Goal: Task Accomplishment & Management: Use online tool/utility

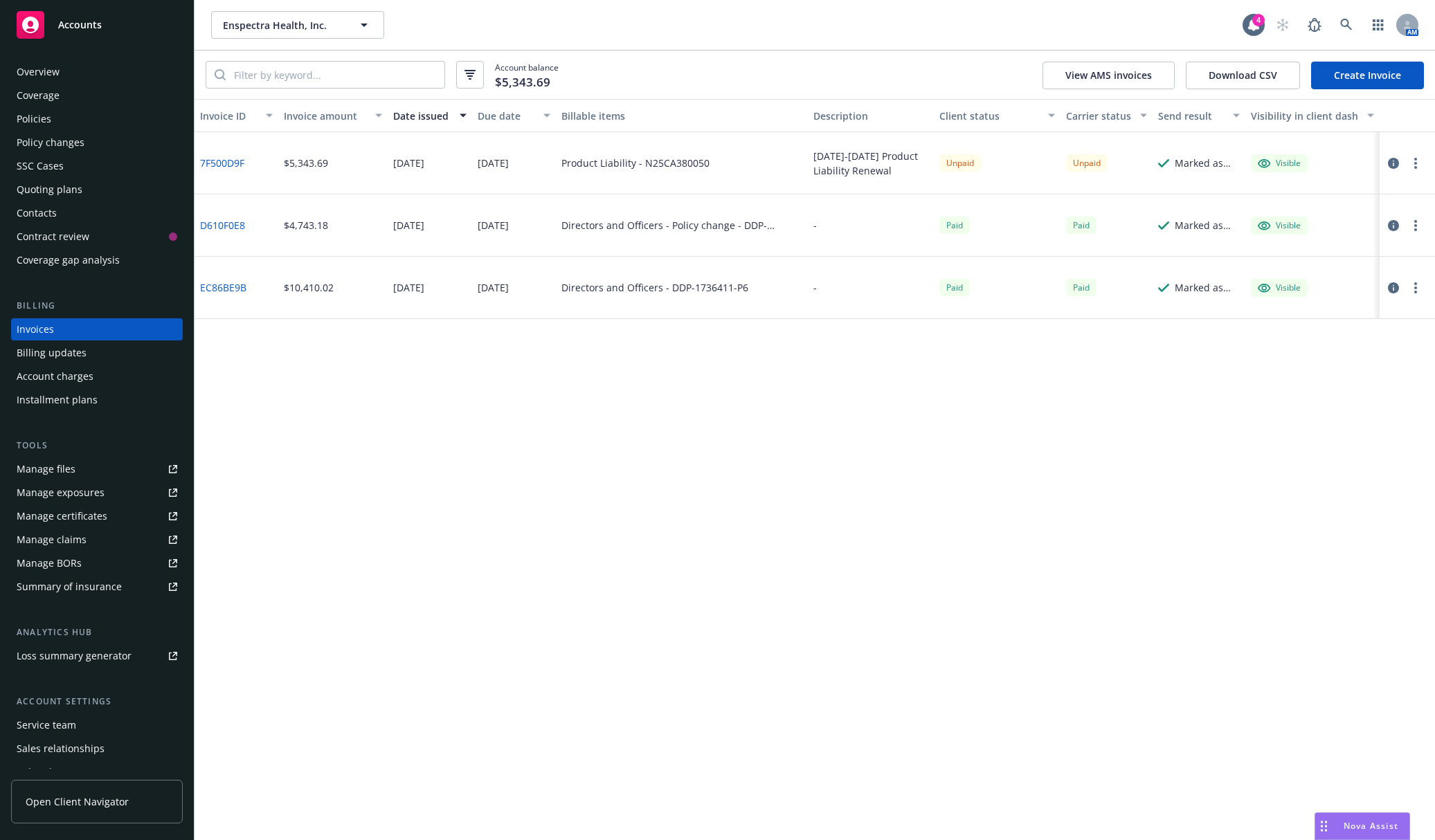
click at [108, 130] on div "Policies" at bounding box center [96, 118] width 160 height 22
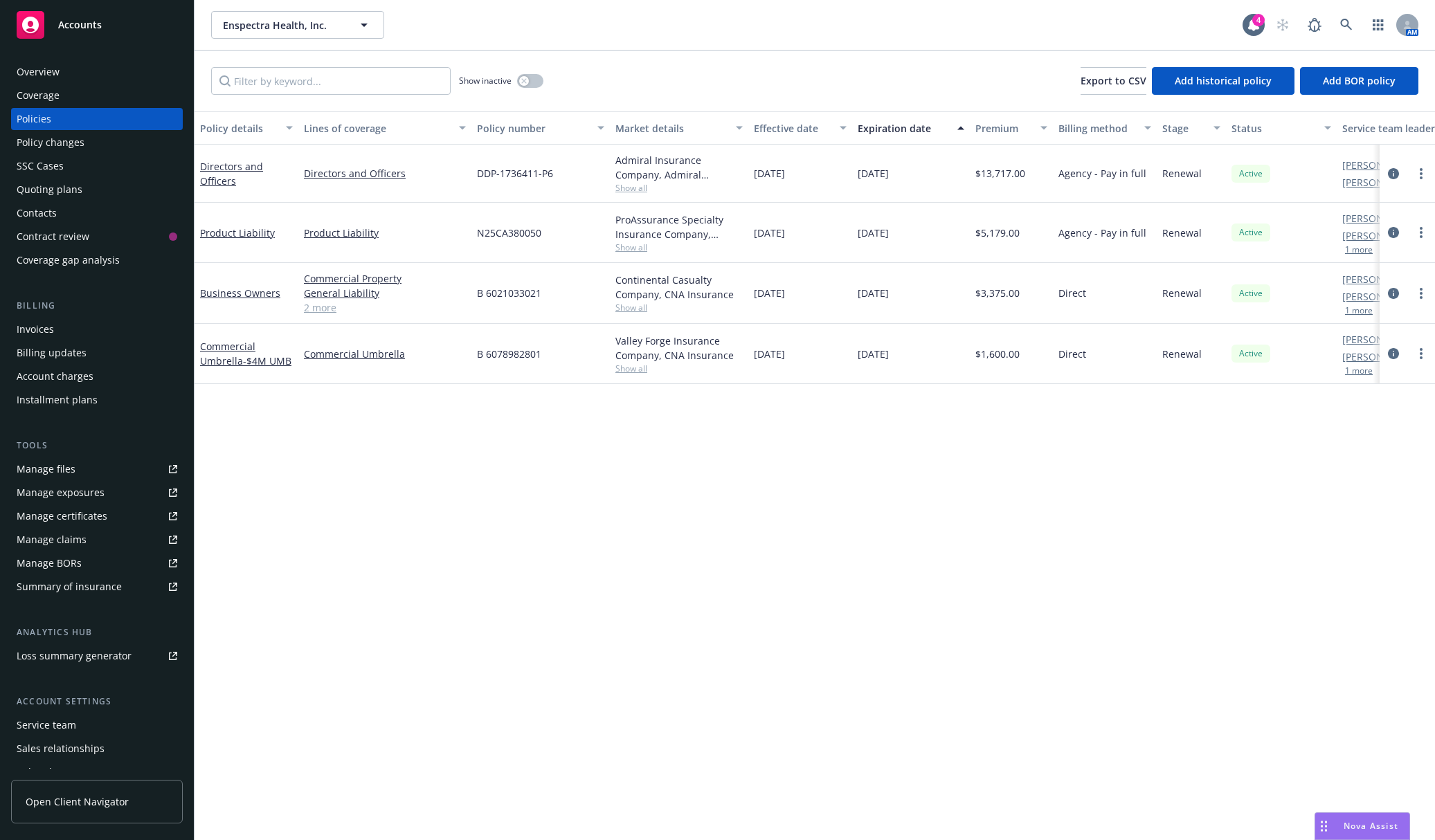
click at [110, 72] on div "Overview" at bounding box center [96, 72] width 160 height 22
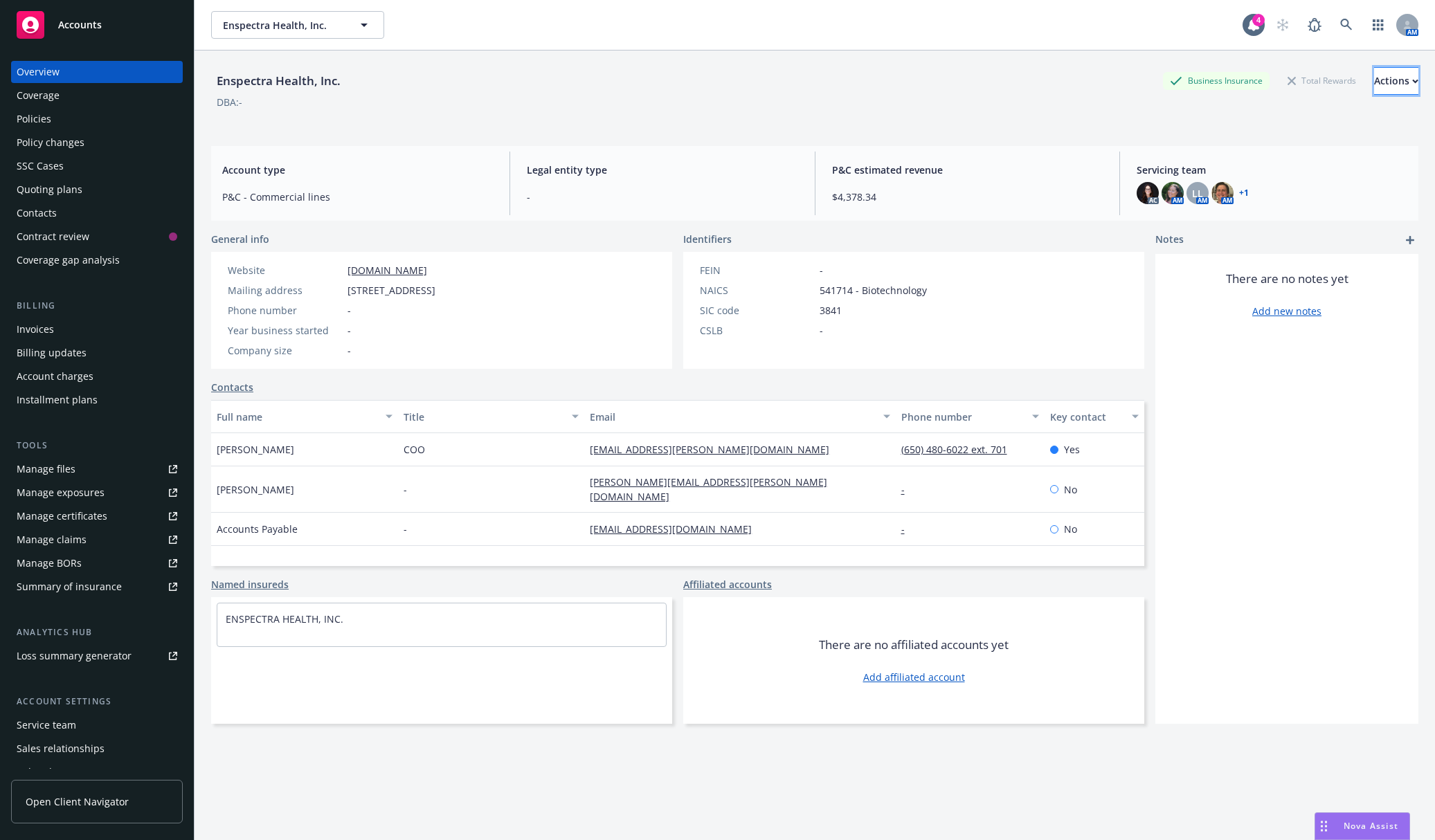
click at [1374, 75] on div "Actions" at bounding box center [1396, 81] width 44 height 27
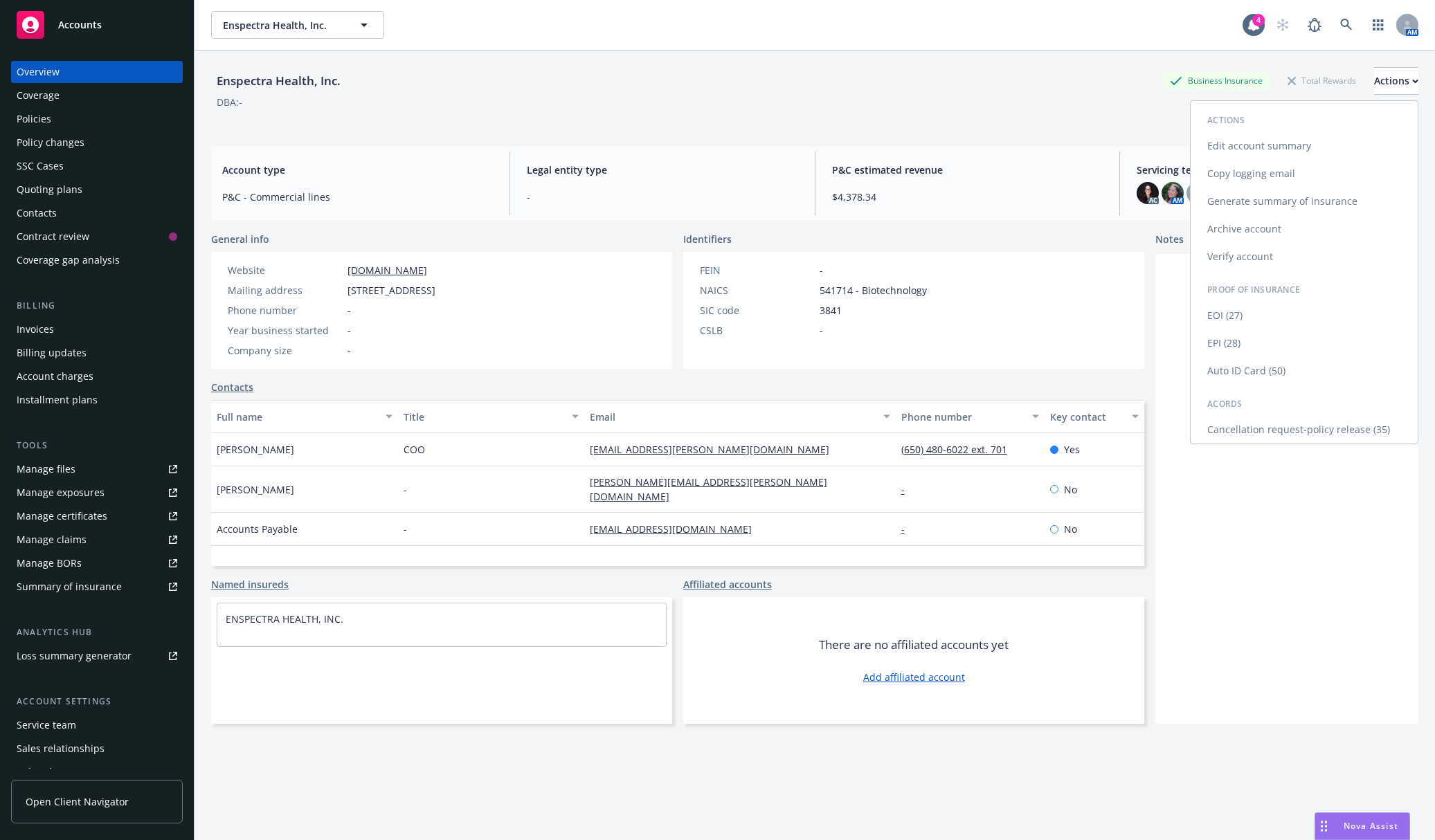
click at [1324, 199] on link "Generate summary of insurance" at bounding box center [1303, 201] width 227 height 28
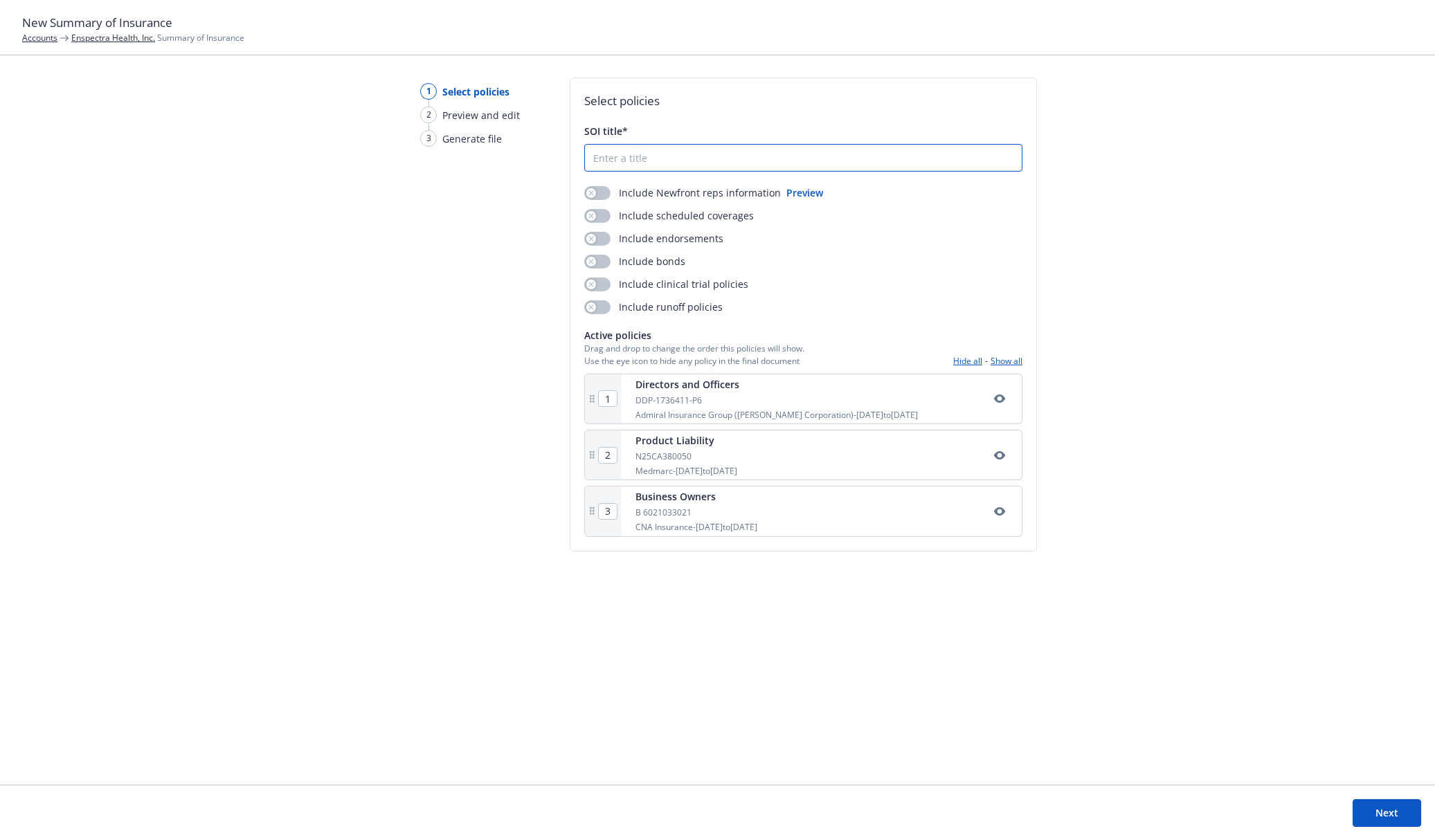
click at [748, 160] on input "SOI title*" at bounding box center [803, 158] width 437 height 27
type input "E"
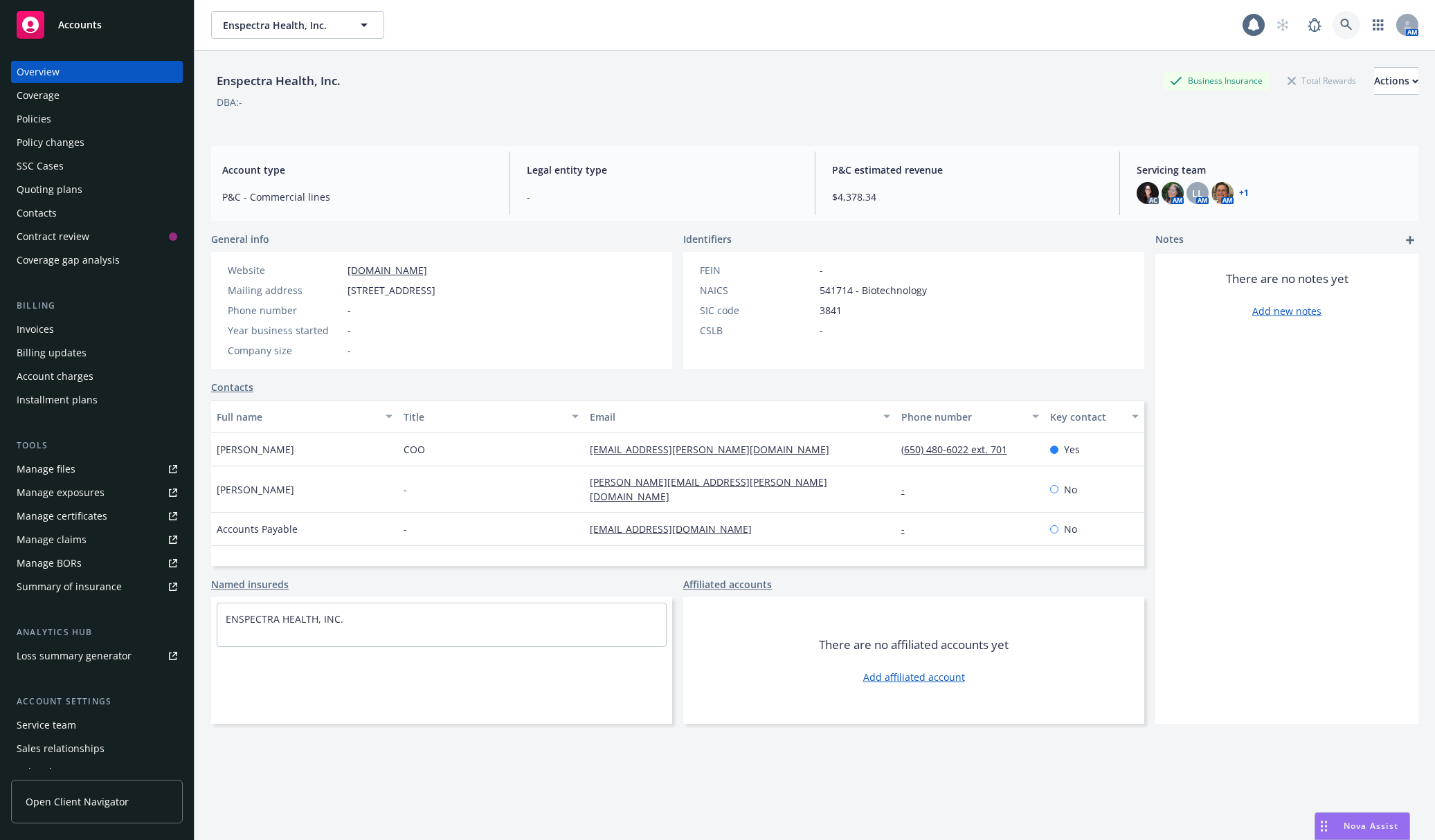
click at [1337, 31] on link at bounding box center [1345, 25] width 28 height 28
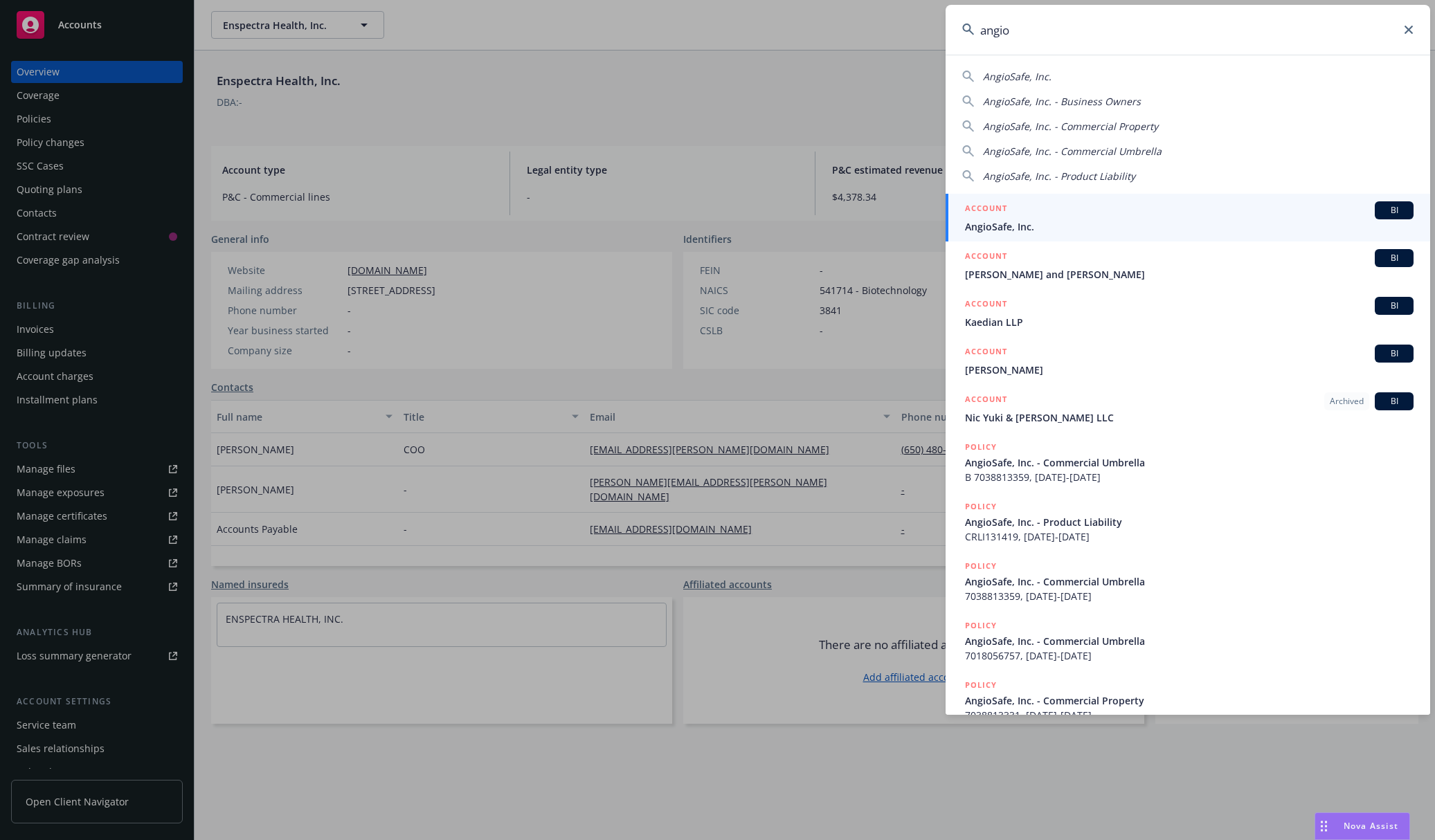
type input "angio"
click at [1105, 208] on div "ACCOUNT BI" at bounding box center [1189, 210] width 448 height 18
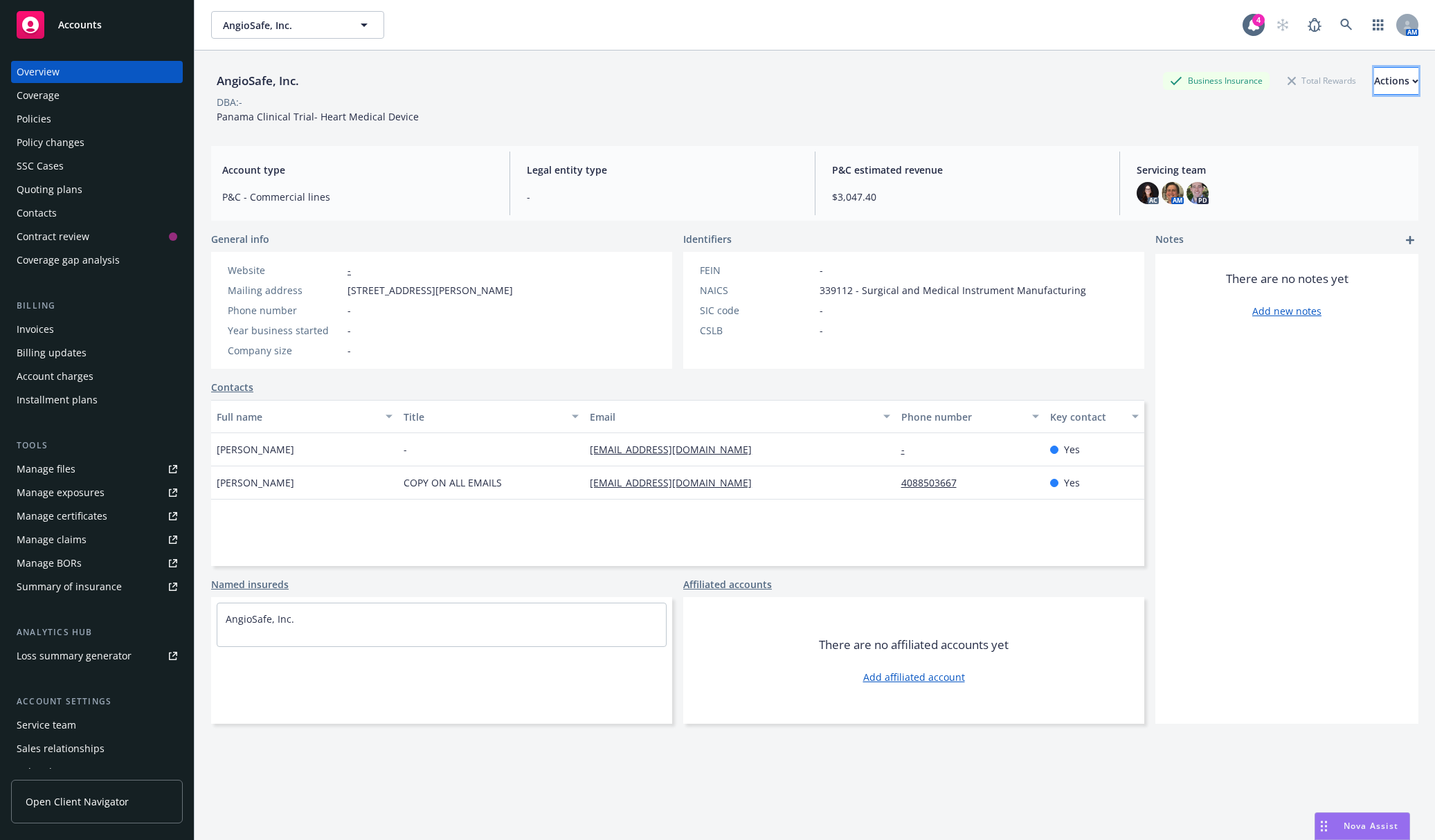
click at [1399, 82] on button "Actions" at bounding box center [1396, 80] width 44 height 28
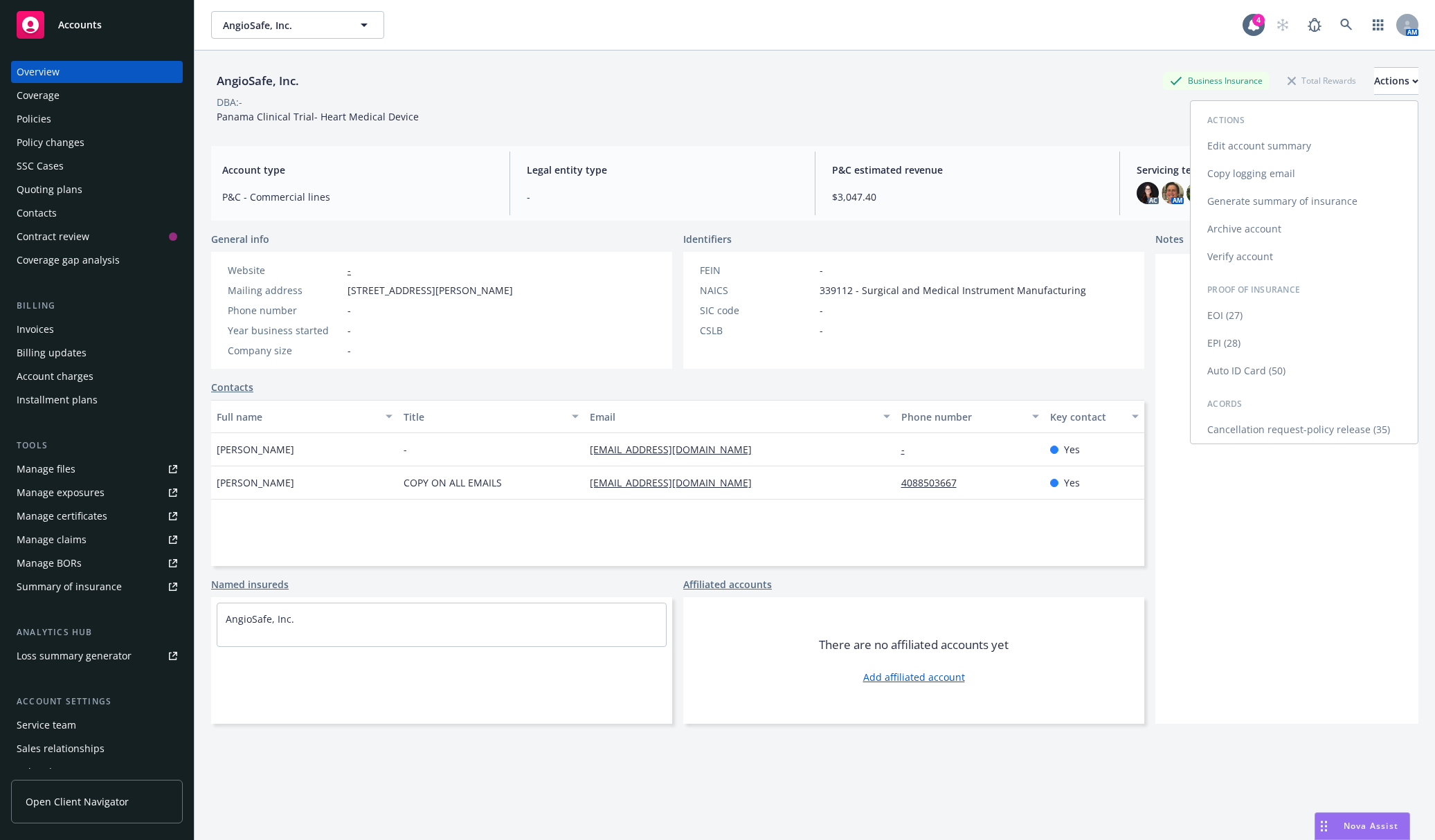
click at [1322, 195] on link "Generate summary of insurance" at bounding box center [1303, 201] width 227 height 28
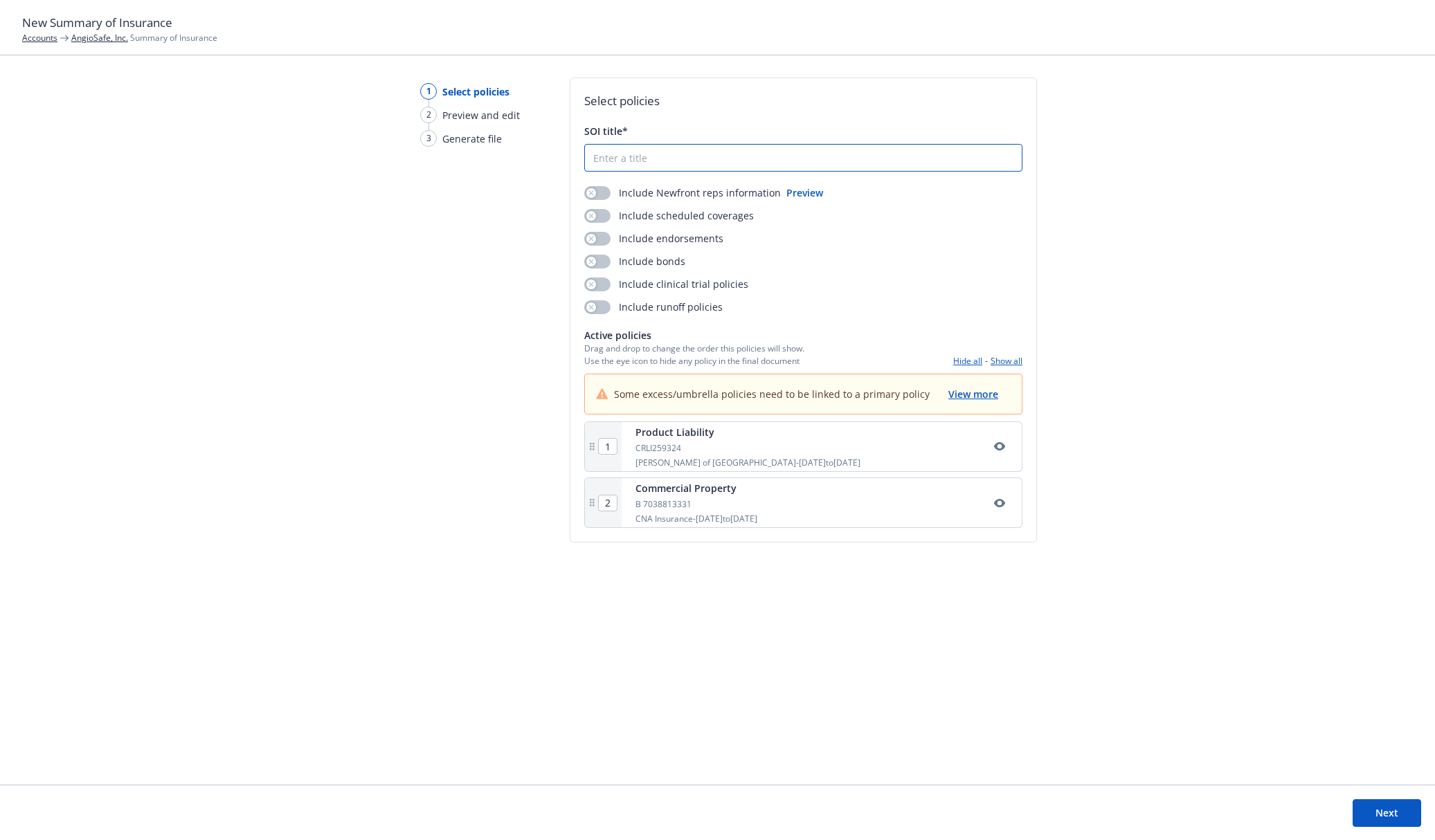
click at [687, 163] on input "SOI title*" at bounding box center [803, 158] width 437 height 27
click at [617, 162] on input "Angio Safe One Page Summary" at bounding box center [803, 158] width 437 height 27
type input "AngioSafe One Page Summary"
click at [596, 219] on button "button" at bounding box center [598, 215] width 27 height 14
click at [982, 397] on span "View more" at bounding box center [973, 394] width 50 height 13
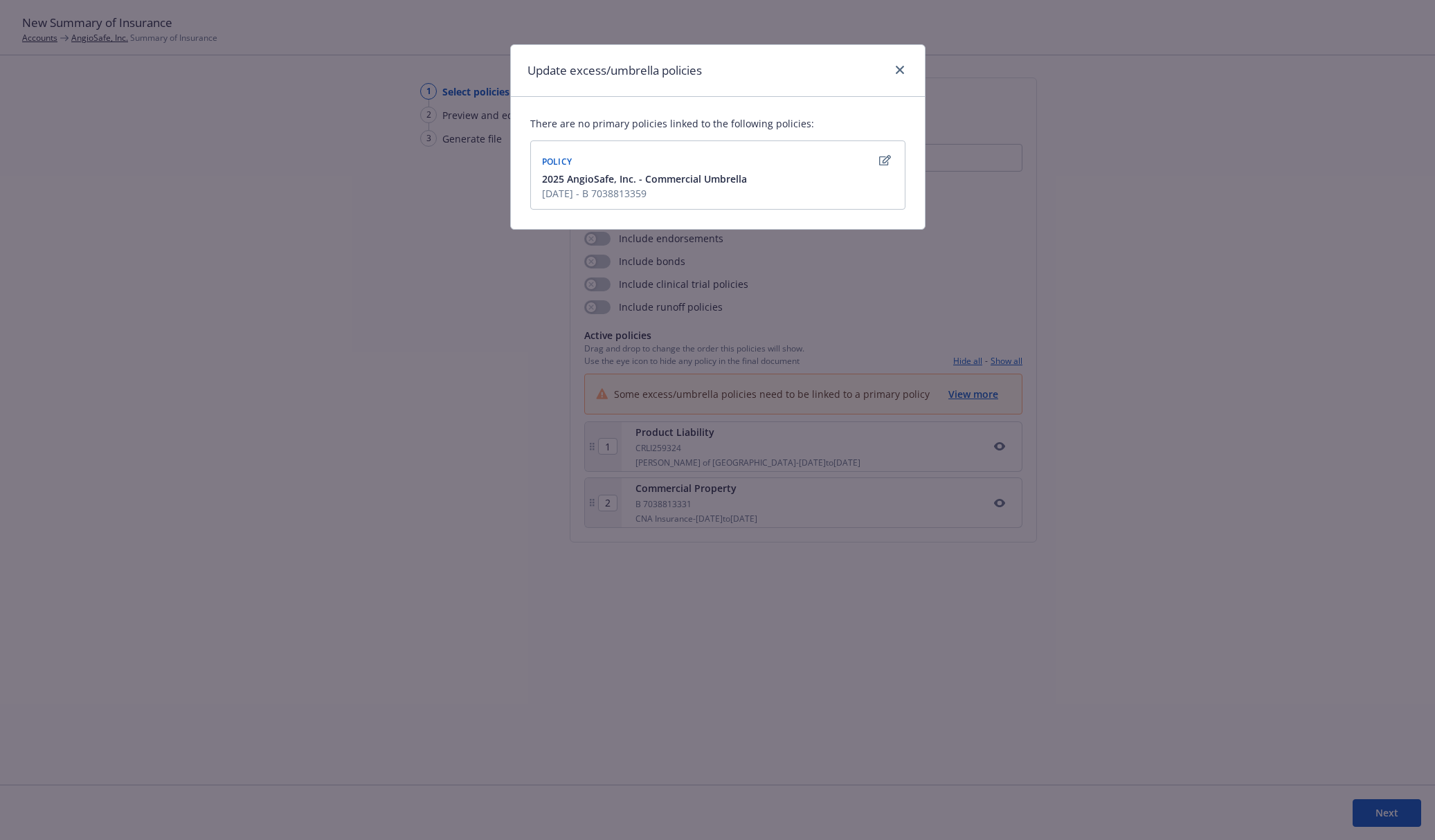
click at [883, 160] on icon "button" at bounding box center [885, 161] width 11 height 11
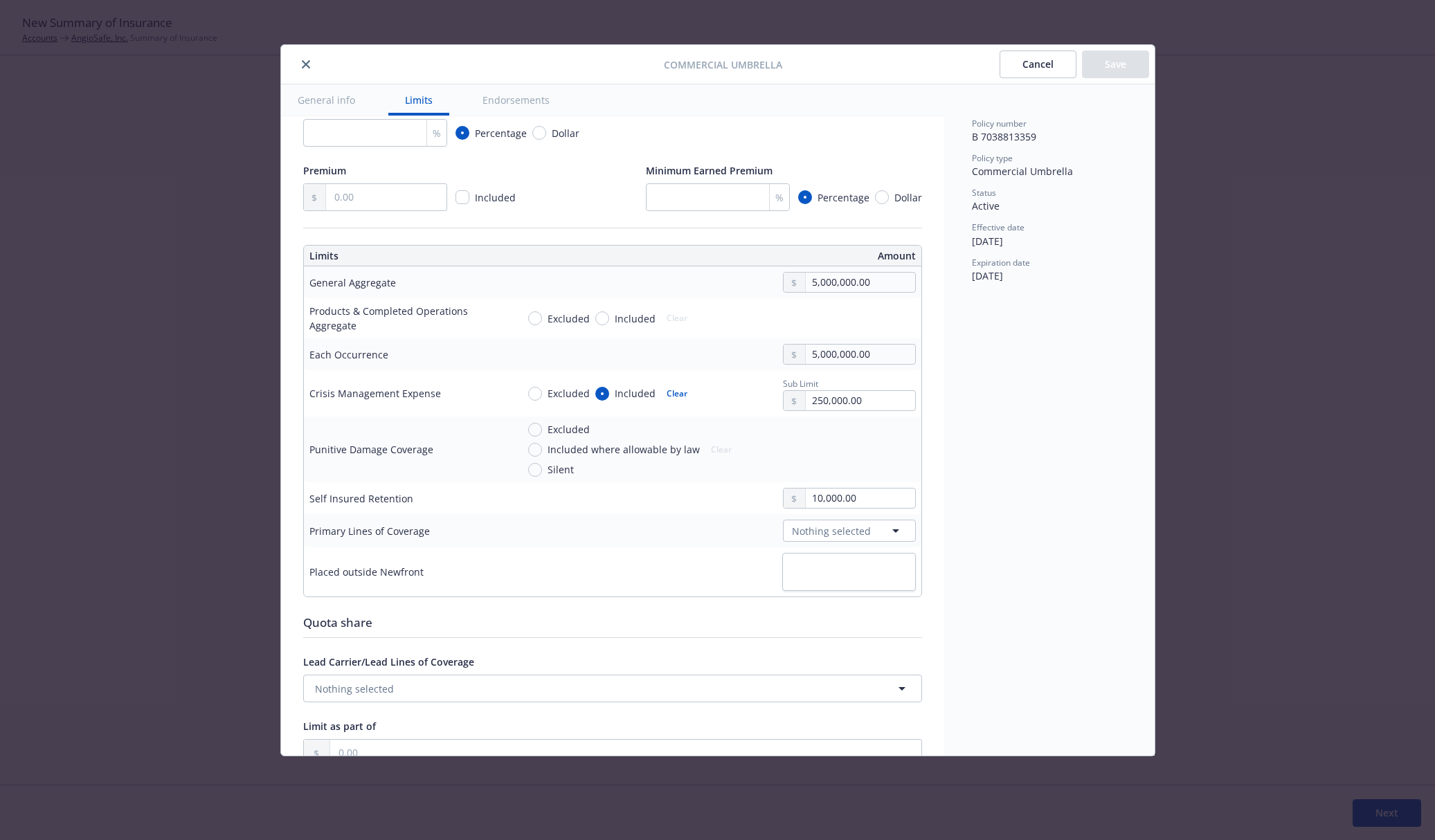
scroll to position [93, 0]
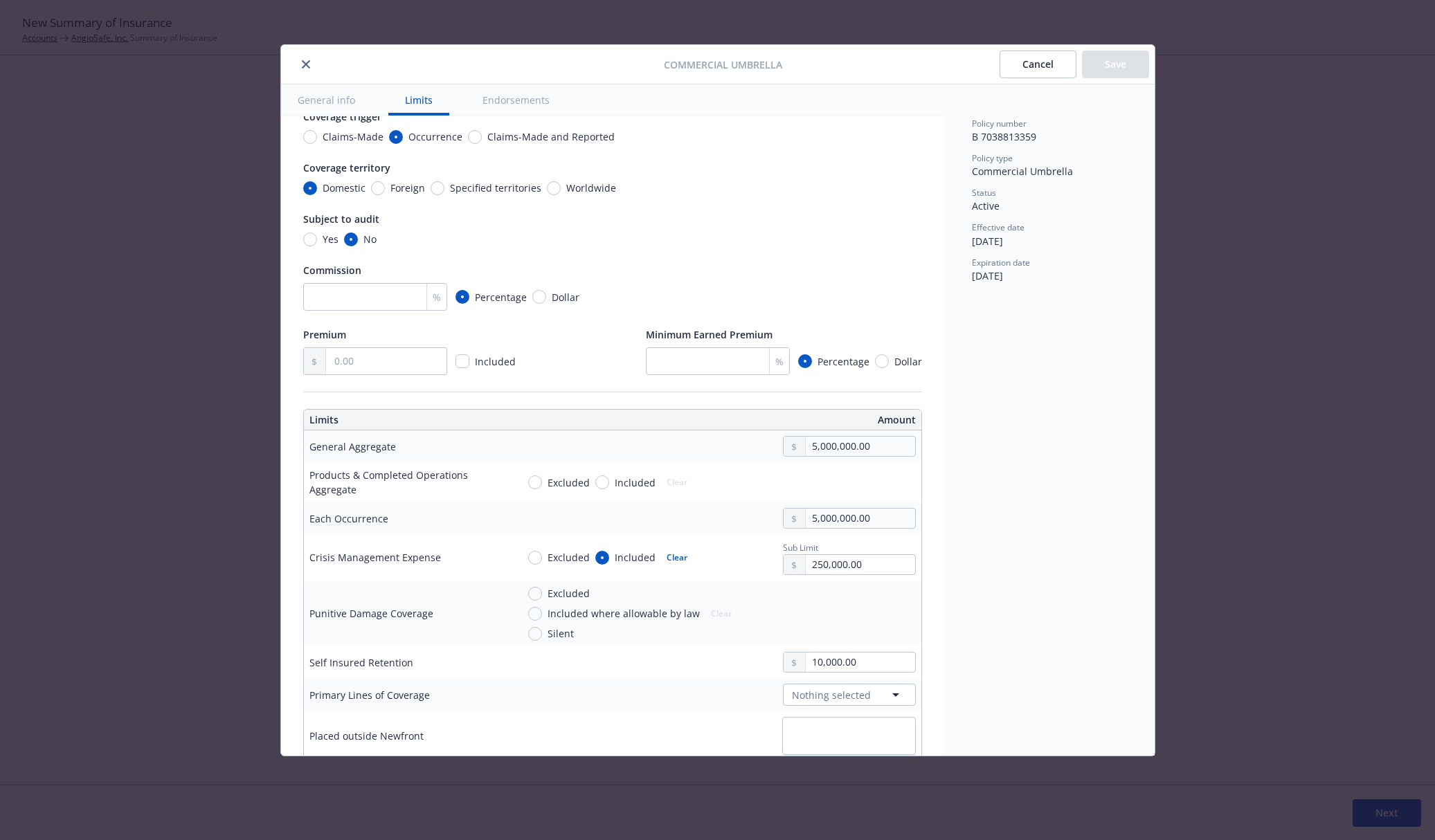
click at [320, 106] on button "General info" at bounding box center [326, 100] width 91 height 31
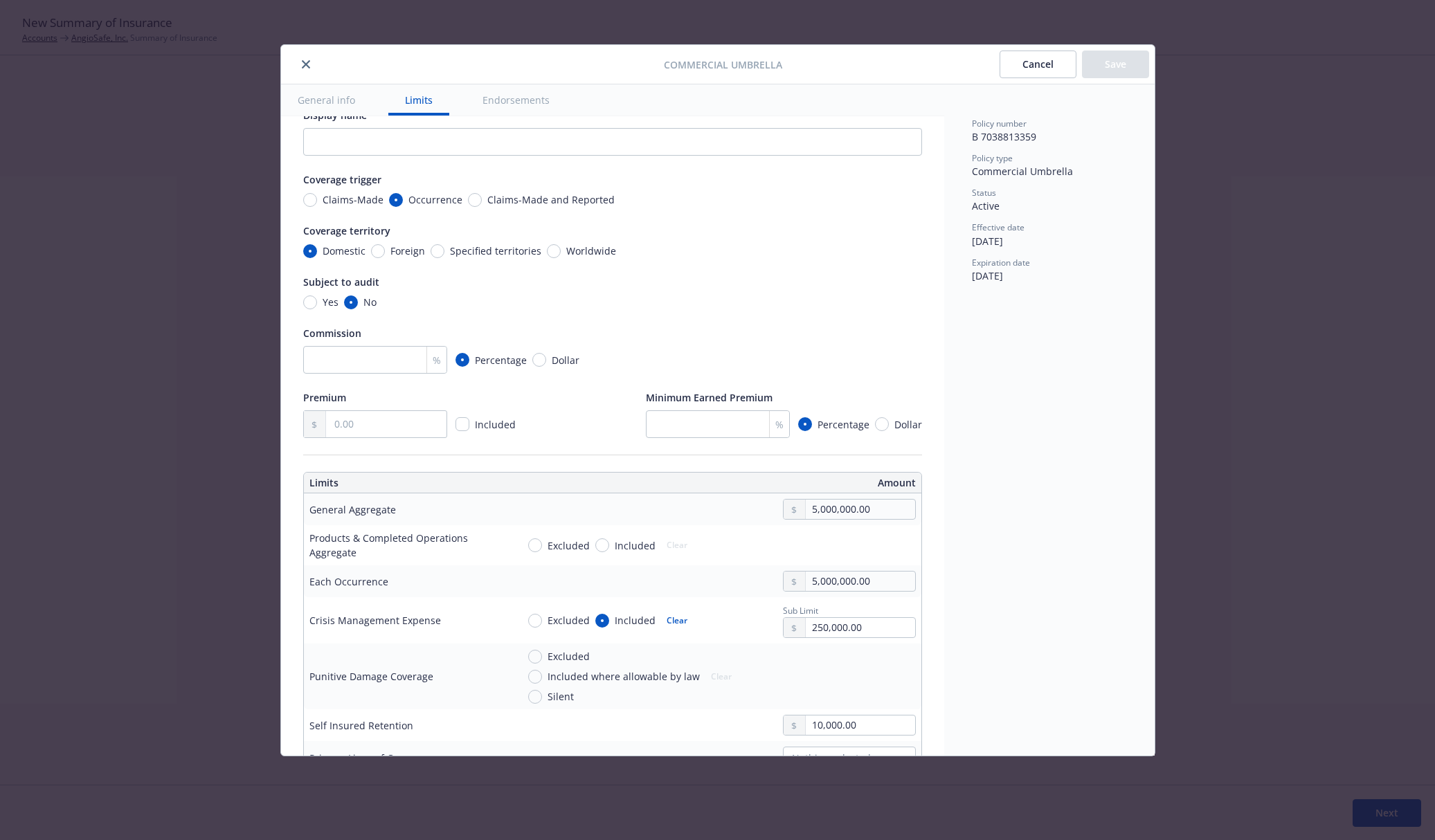
scroll to position [0, 0]
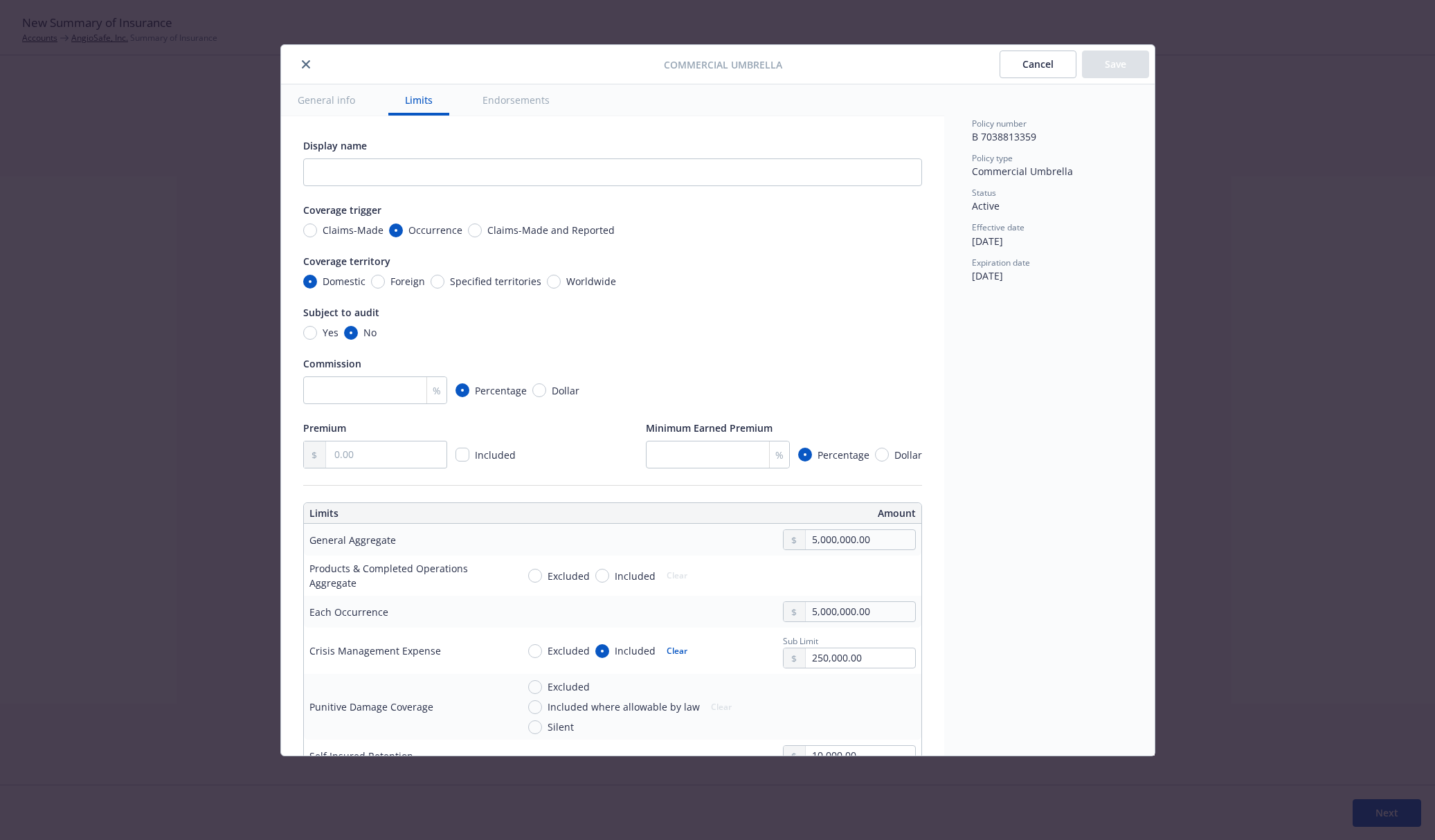
click at [502, 100] on button "Endorsements" at bounding box center [515, 100] width 100 height 31
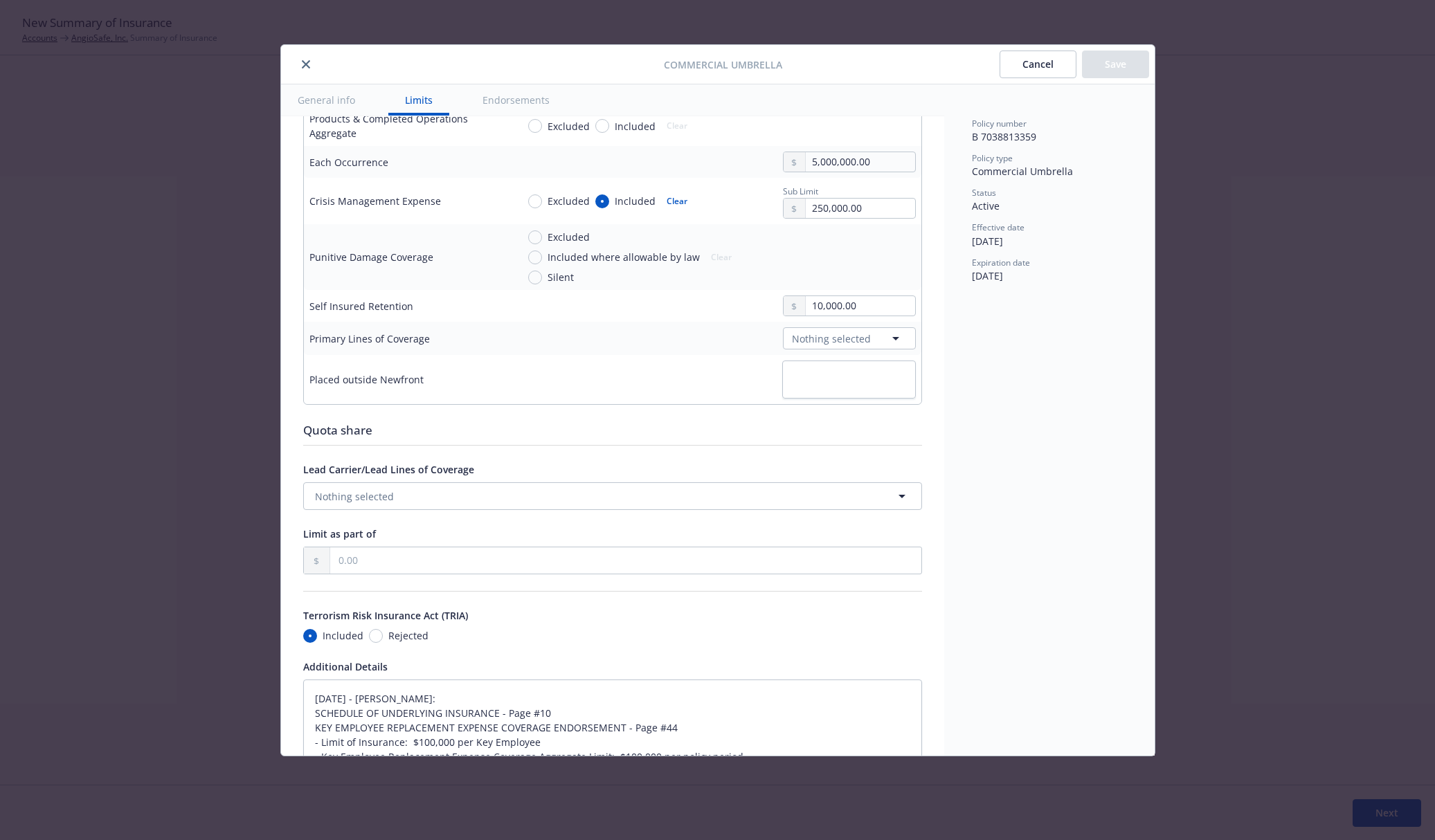
type textarea "x"
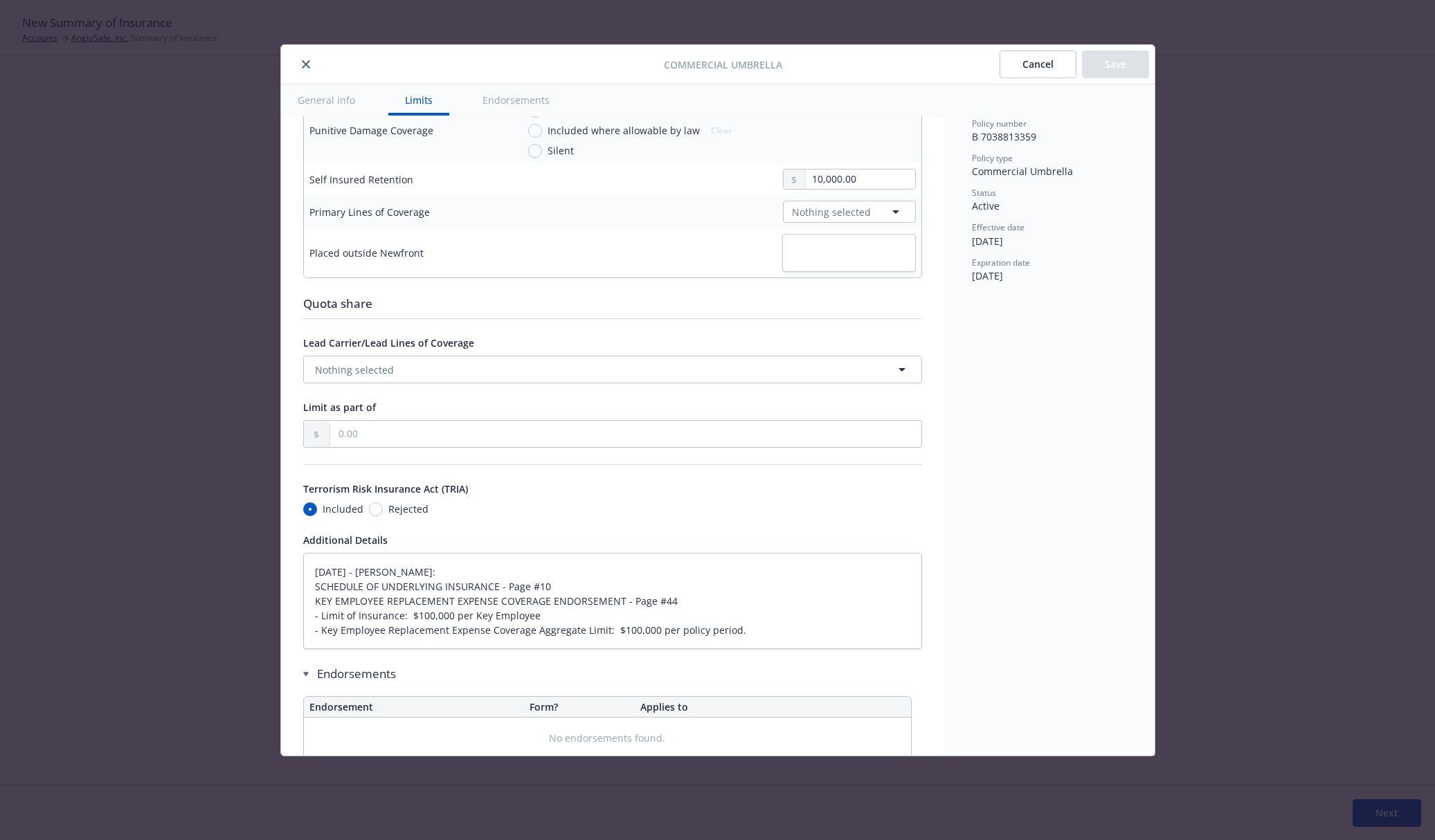
scroll to position [630, 0]
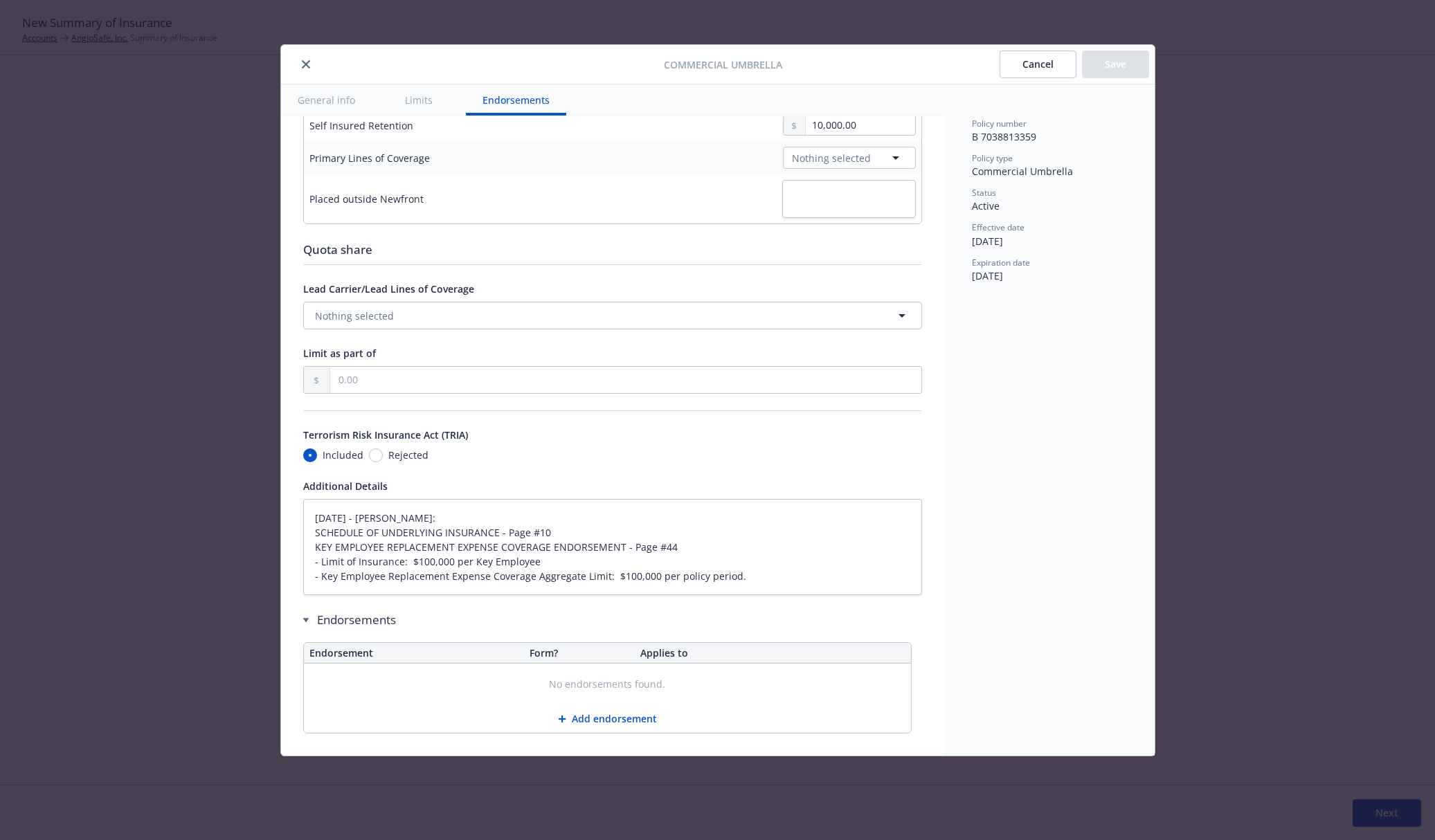
click at [300, 65] on button "close" at bounding box center [305, 64] width 16 height 16
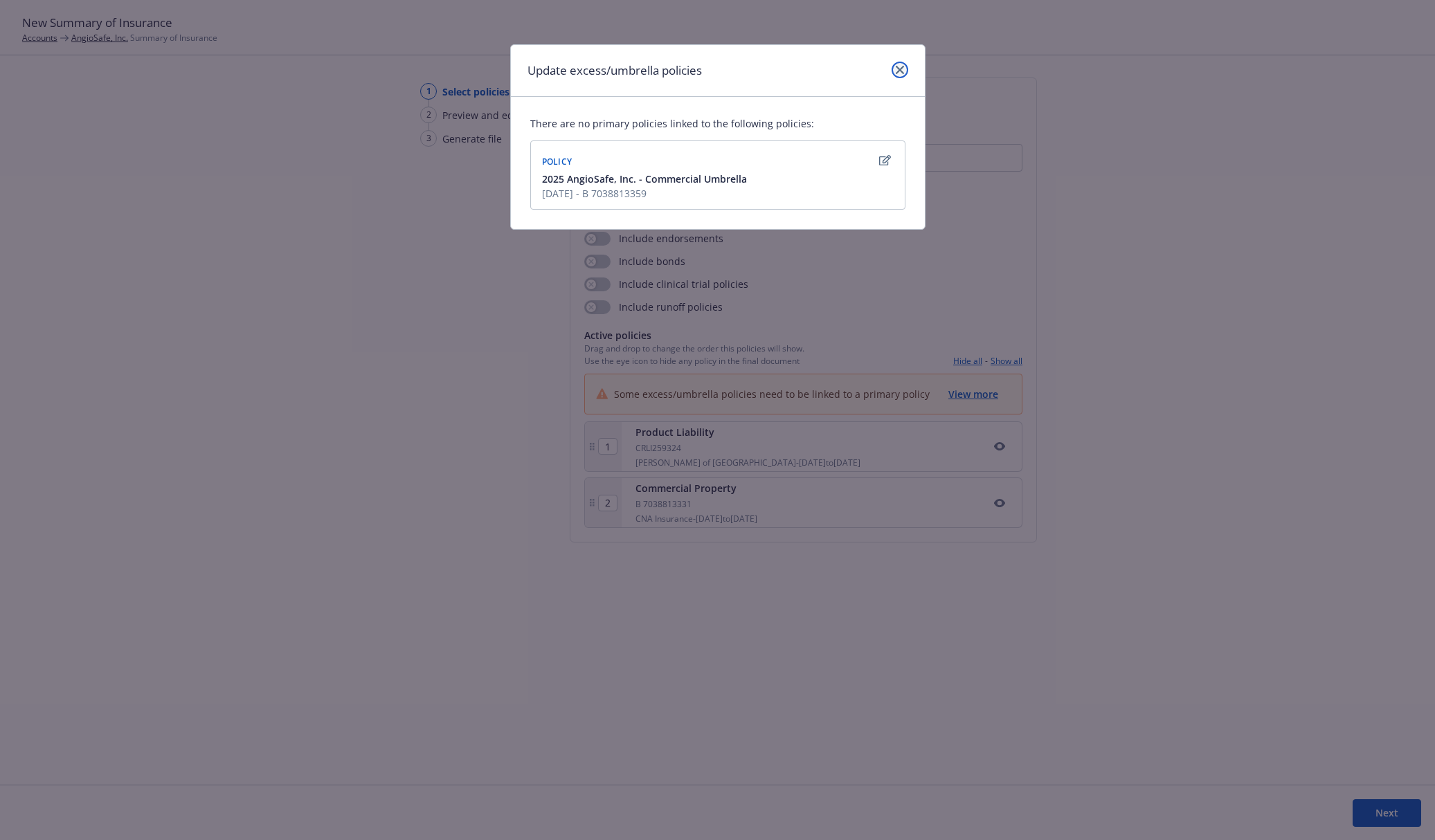
click at [900, 68] on icon "close" at bounding box center [899, 70] width 9 height 9
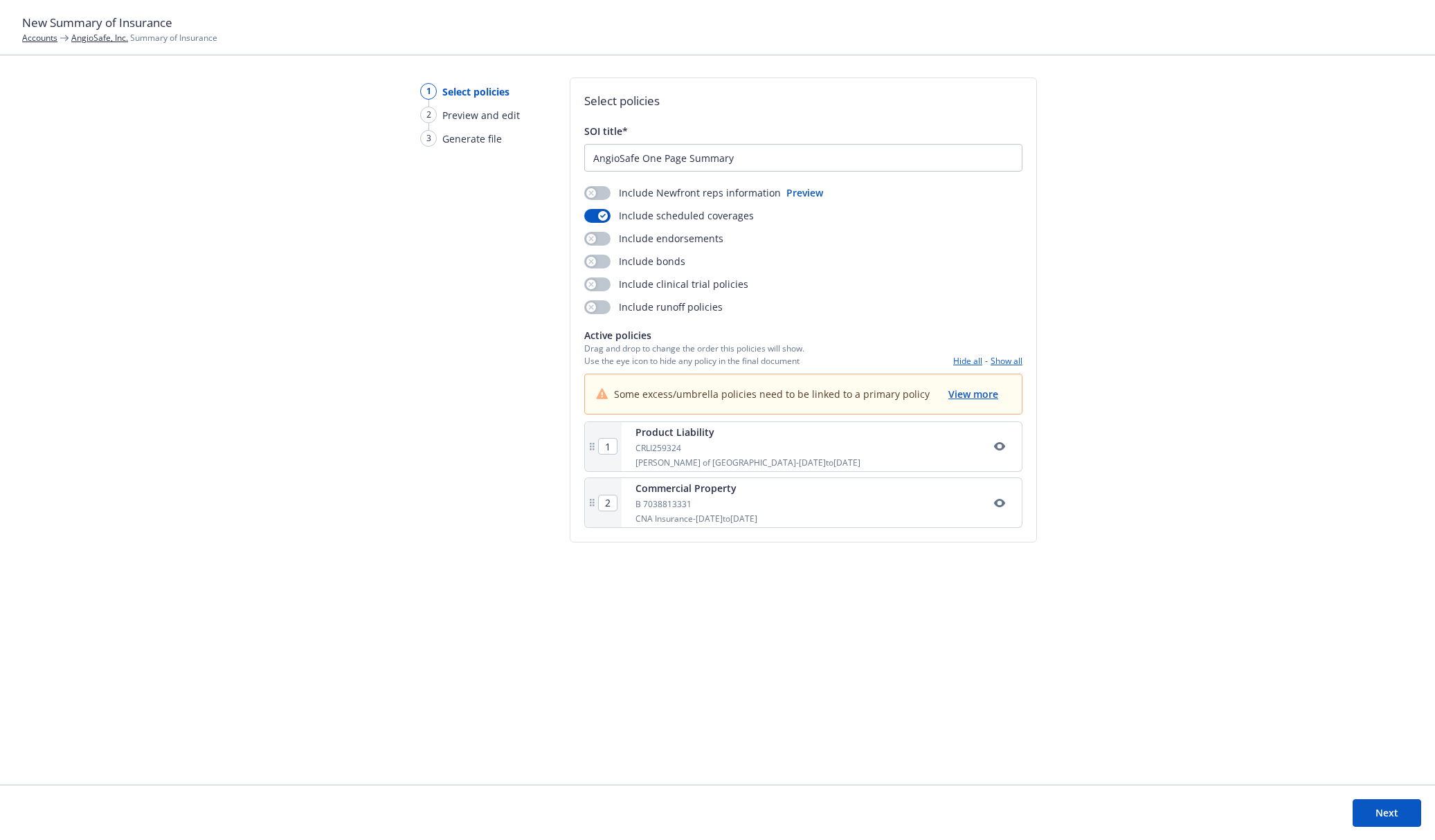
click at [113, 39] on link "AngioSafe, Inc." at bounding box center [100, 37] width 57 height 11
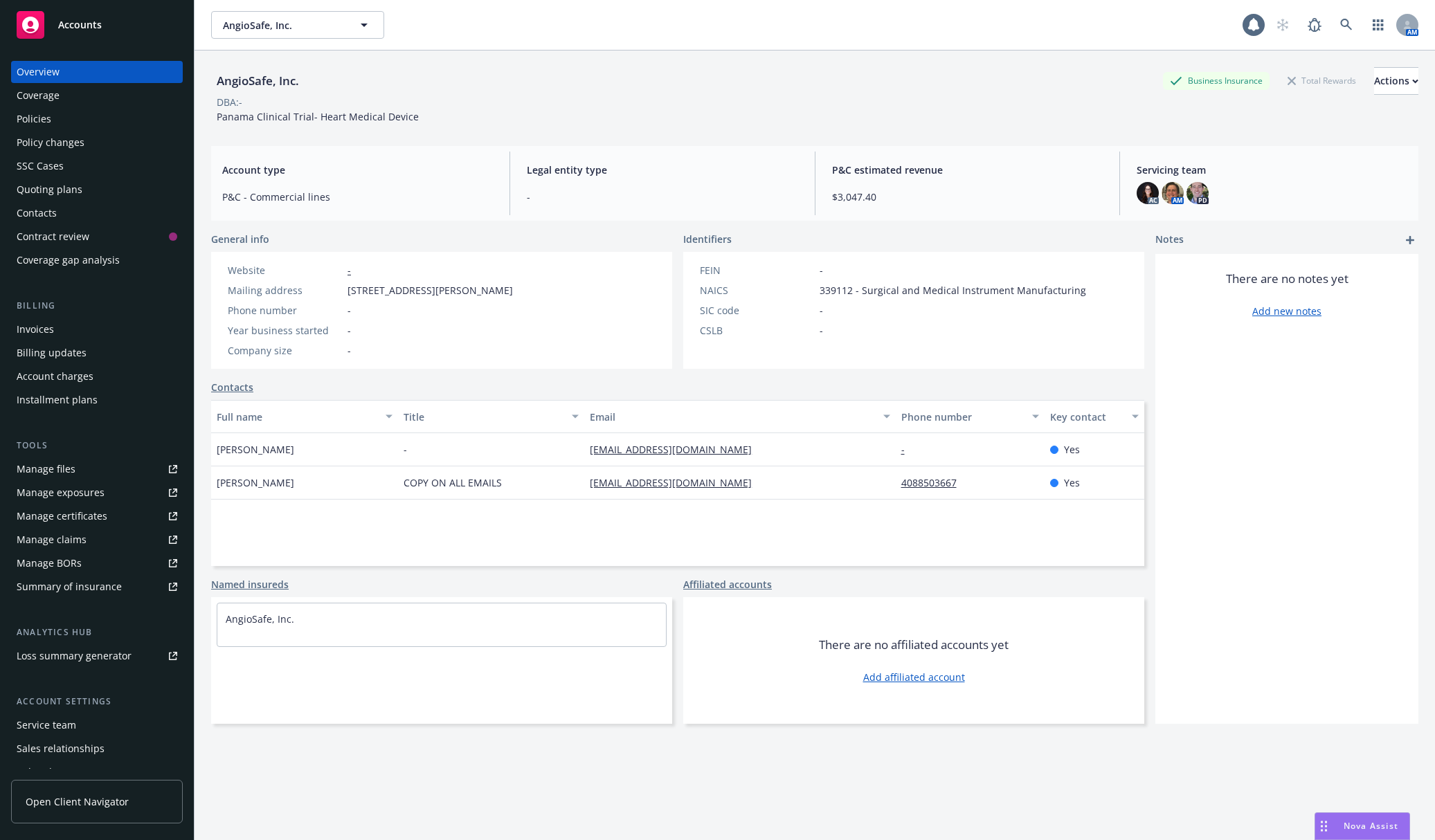
click at [115, 117] on div "Policies" at bounding box center [96, 118] width 160 height 22
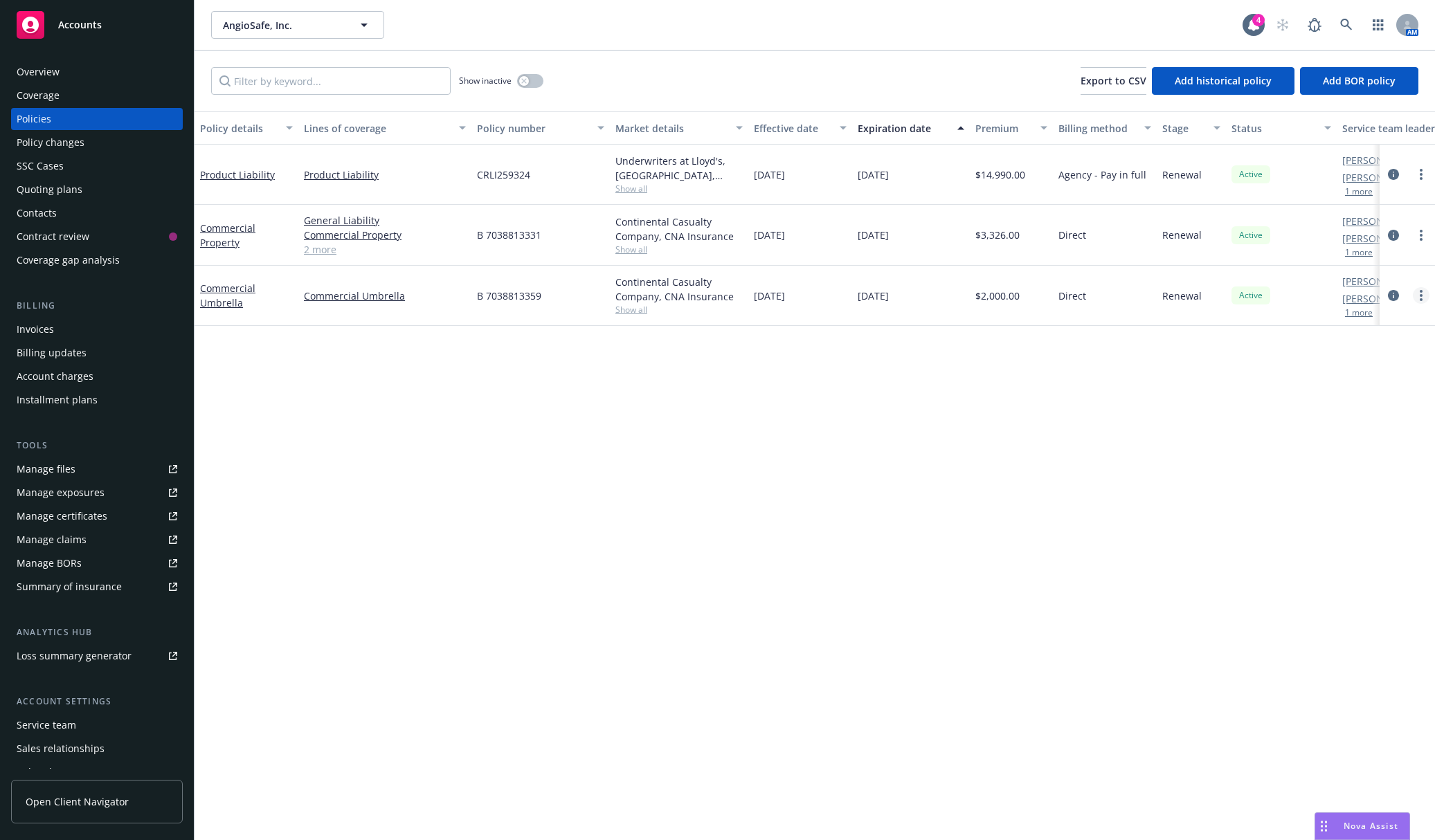
click at [1417, 294] on link "more" at bounding box center [1420, 295] width 16 height 16
click at [1393, 298] on icon "circleInformation" at bounding box center [1393, 296] width 11 height 11
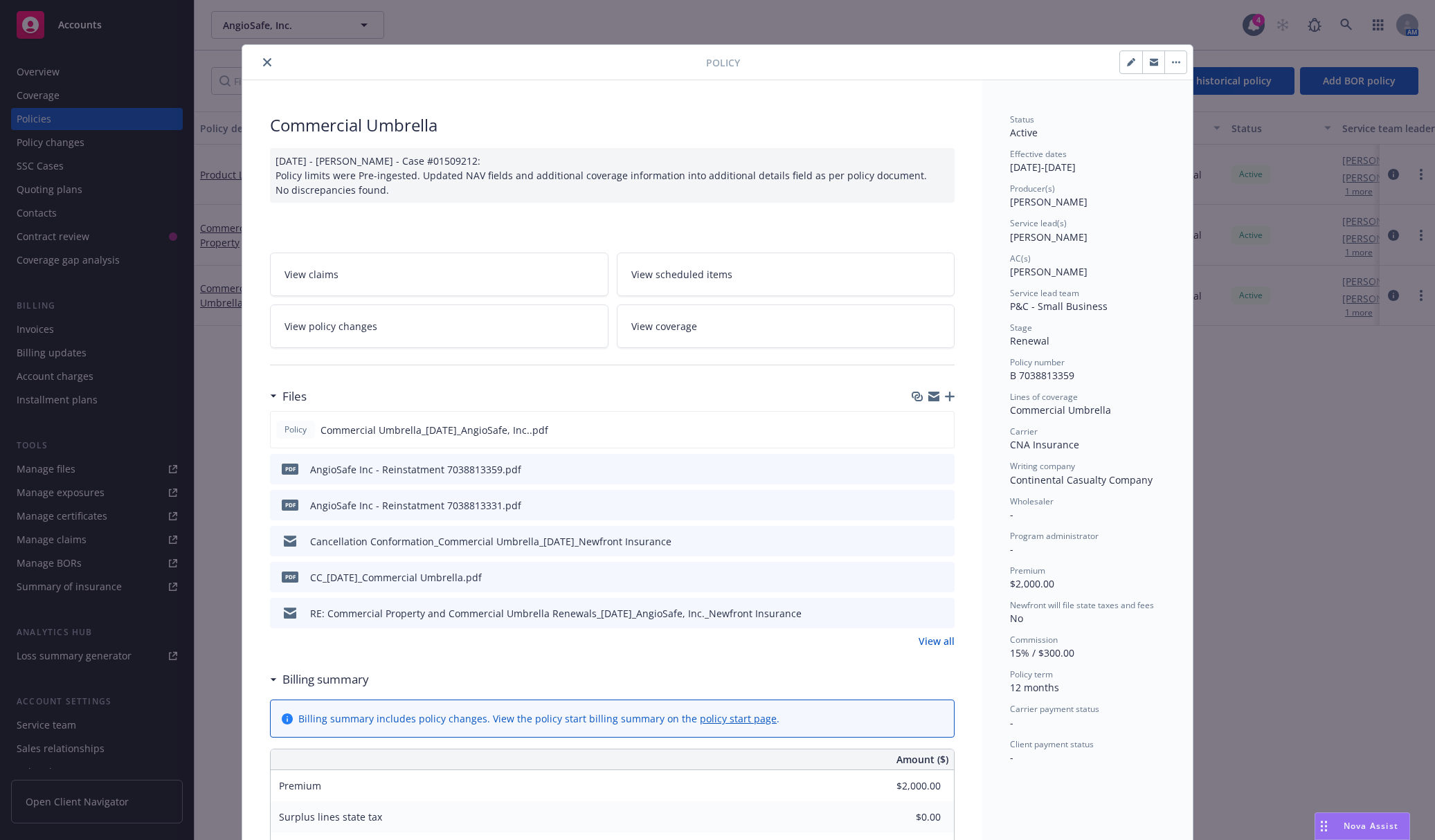
click at [1180, 56] on button "button" at bounding box center [1175, 62] width 22 height 22
click at [994, 177] on div "Status Active Effective dates 04/25/2025 - 04/25/2026 Producer(s) Tim Dunleavy …" at bounding box center [1087, 764] width 211 height 1367
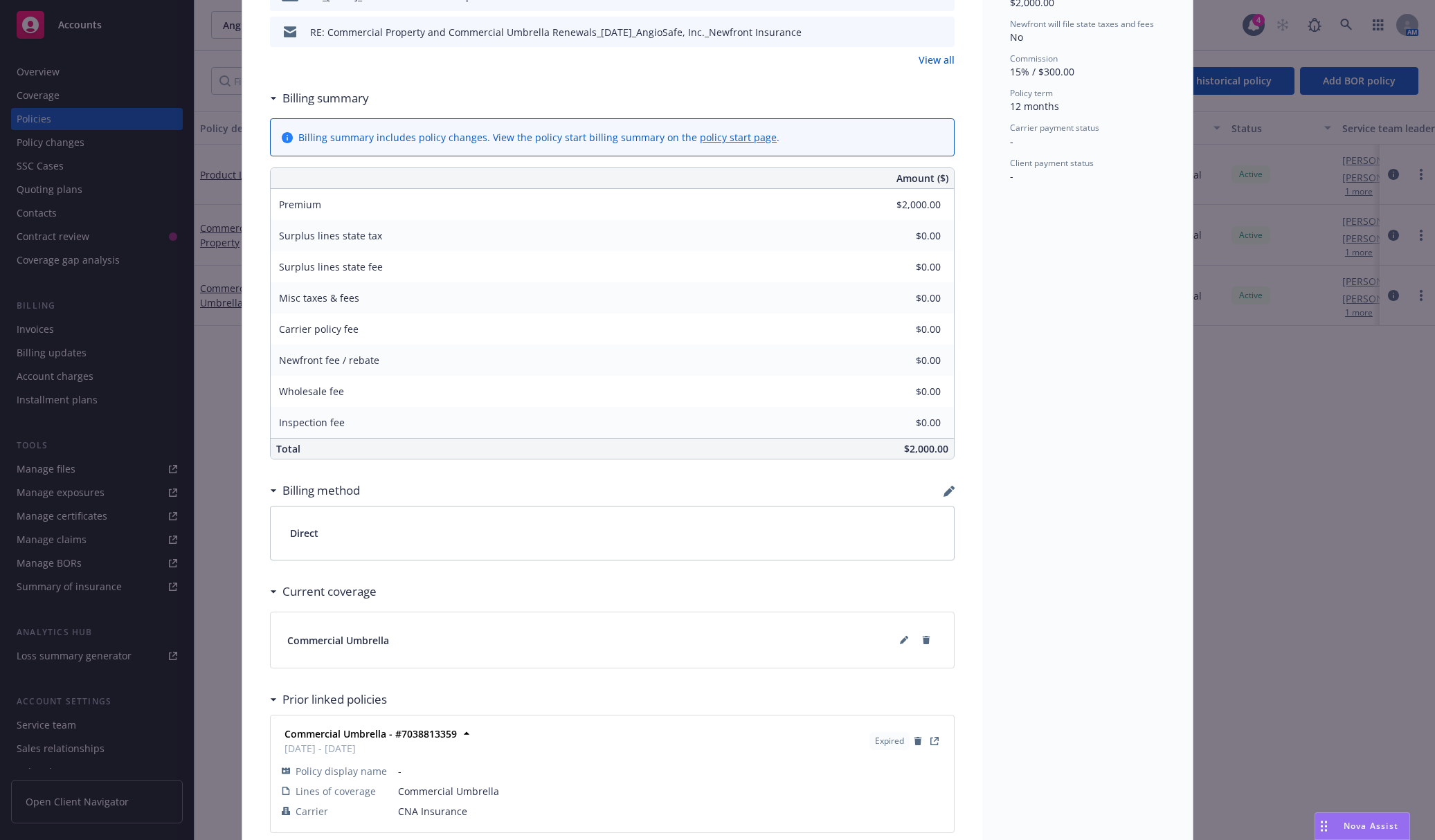
scroll to position [652, 0]
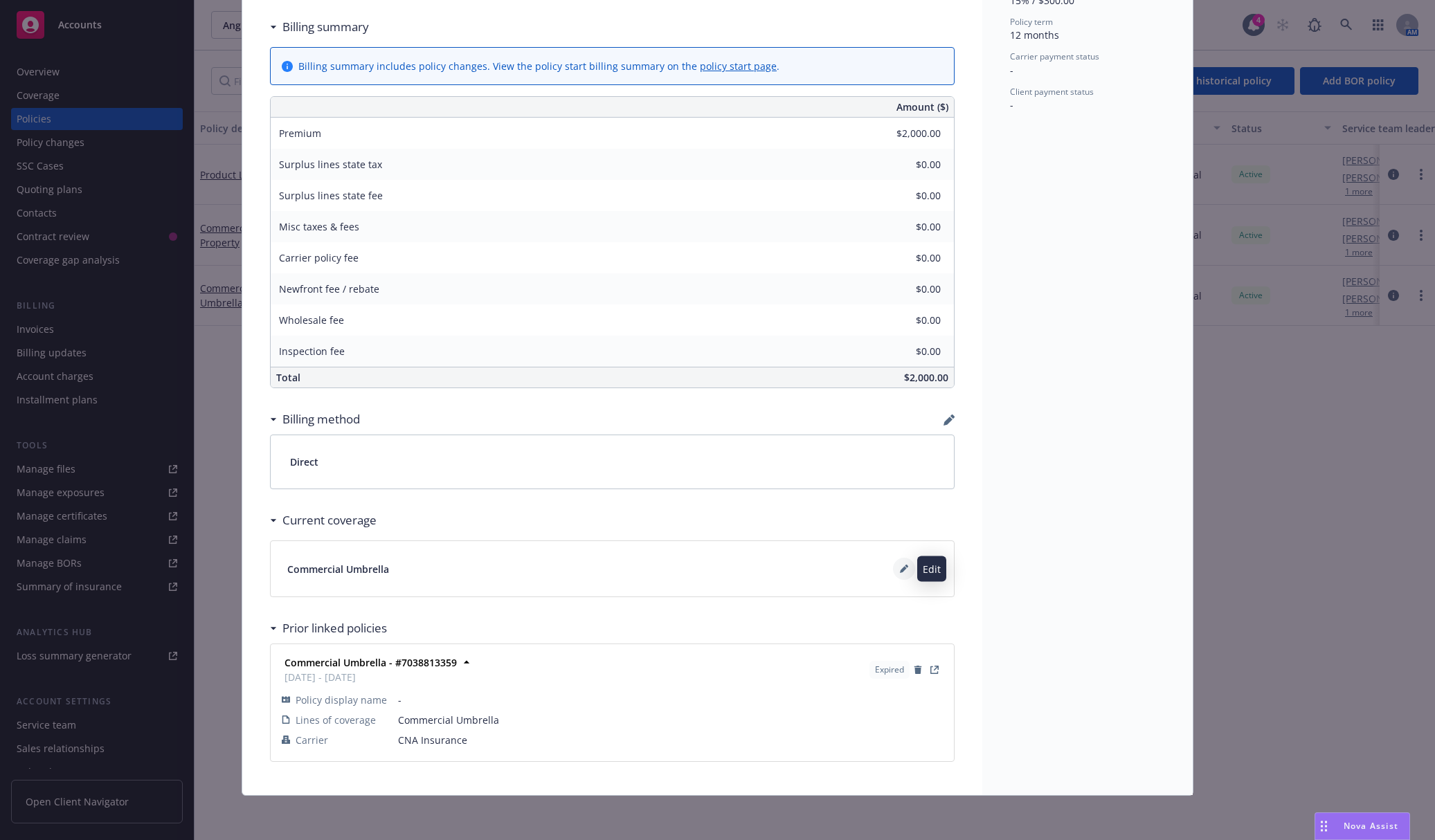
click at [902, 569] on icon at bounding box center [904, 568] width 9 height 9
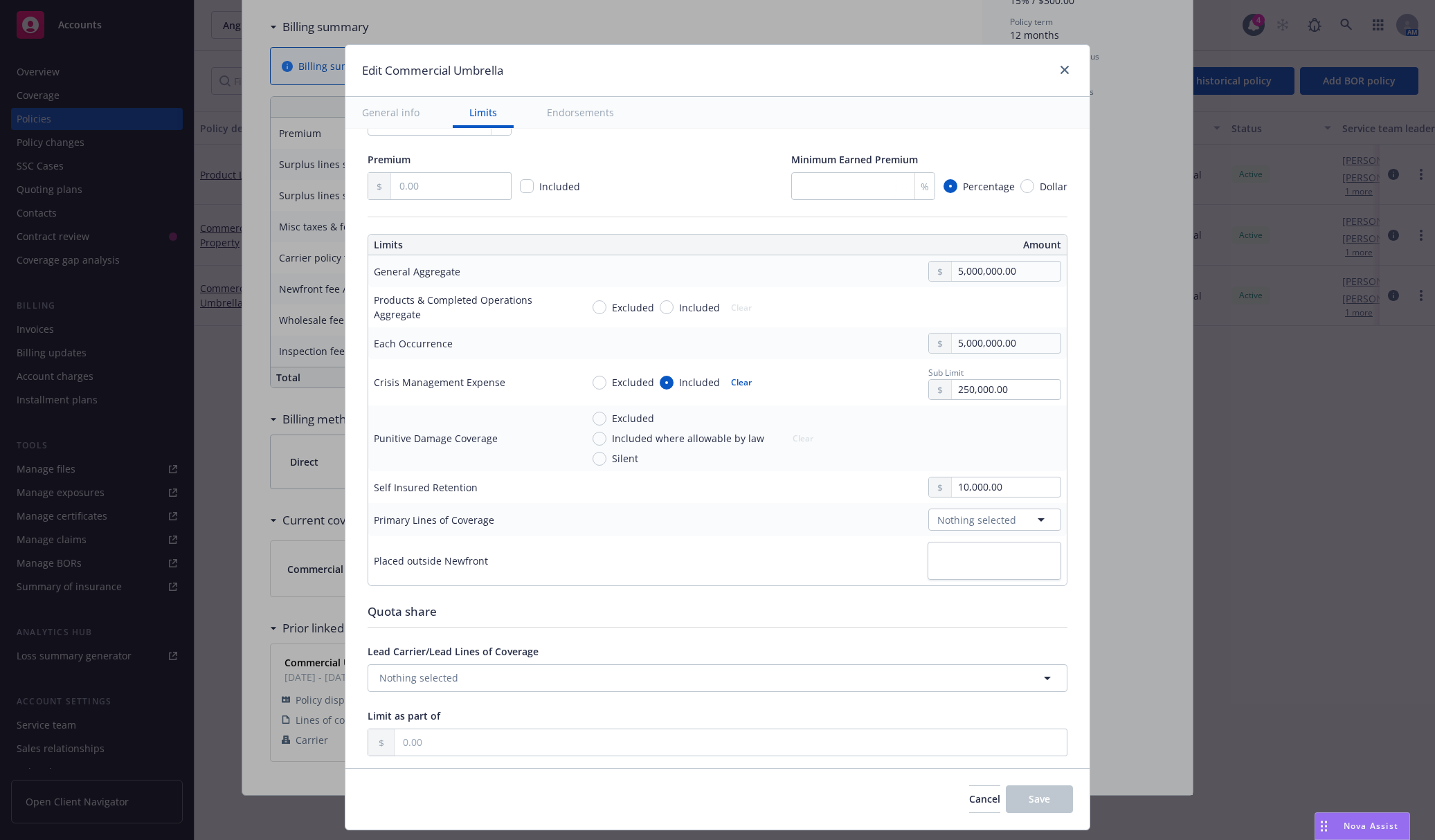
scroll to position [346, 0]
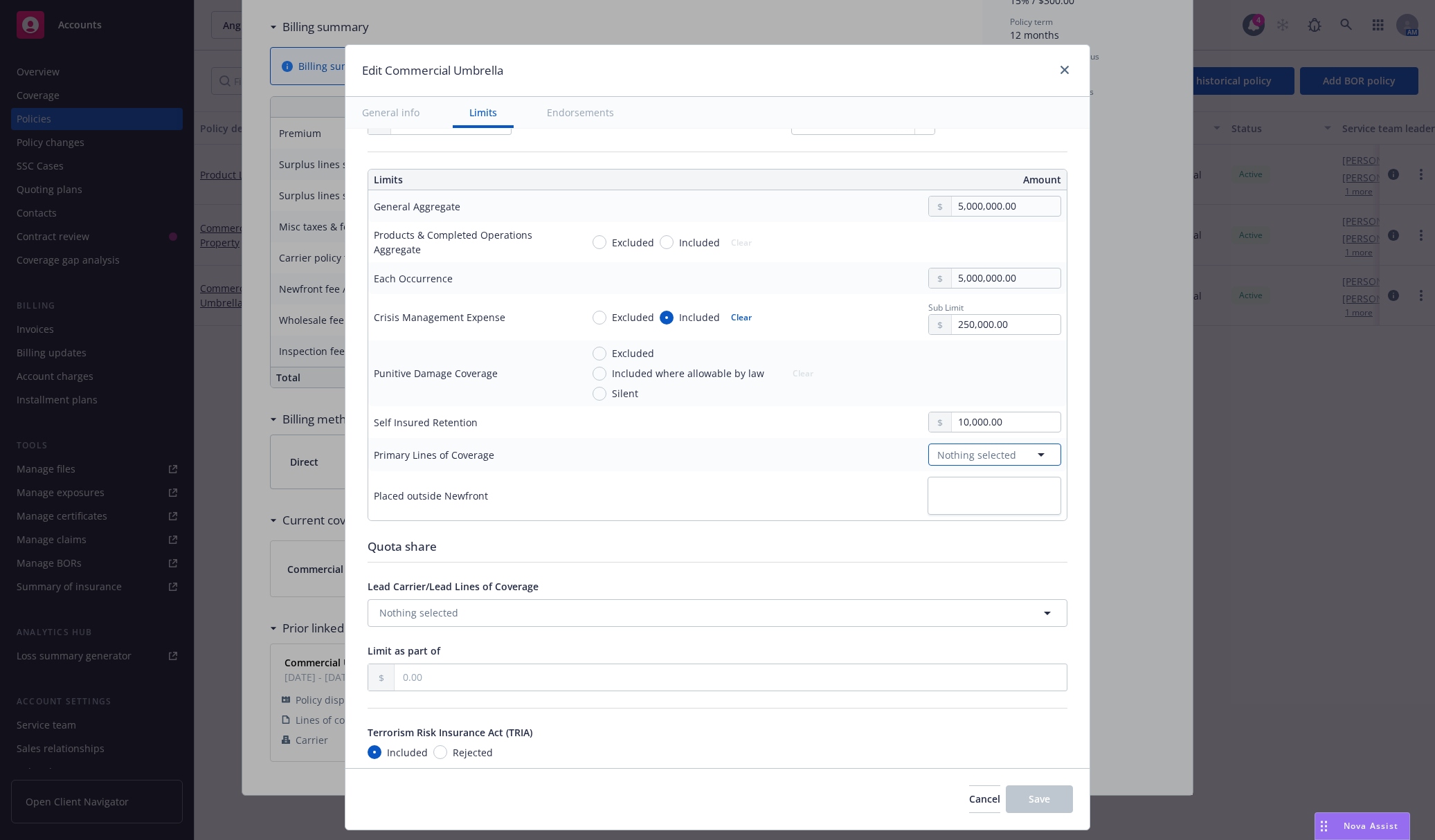
click at [949, 454] on span "Nothing selected" at bounding box center [976, 455] width 79 height 14
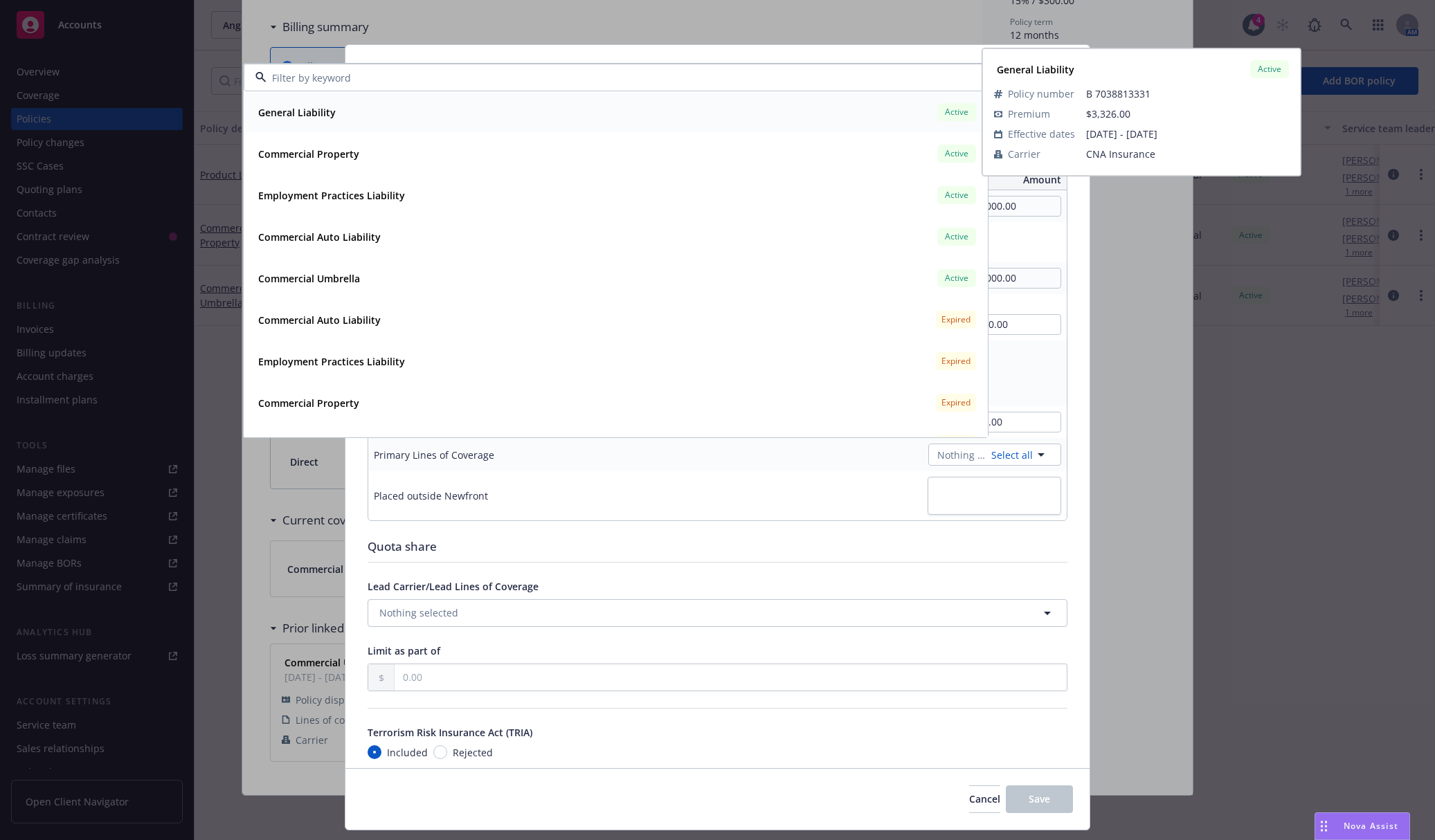
click at [915, 109] on div "General Liability Active" at bounding box center [615, 112] width 726 height 24
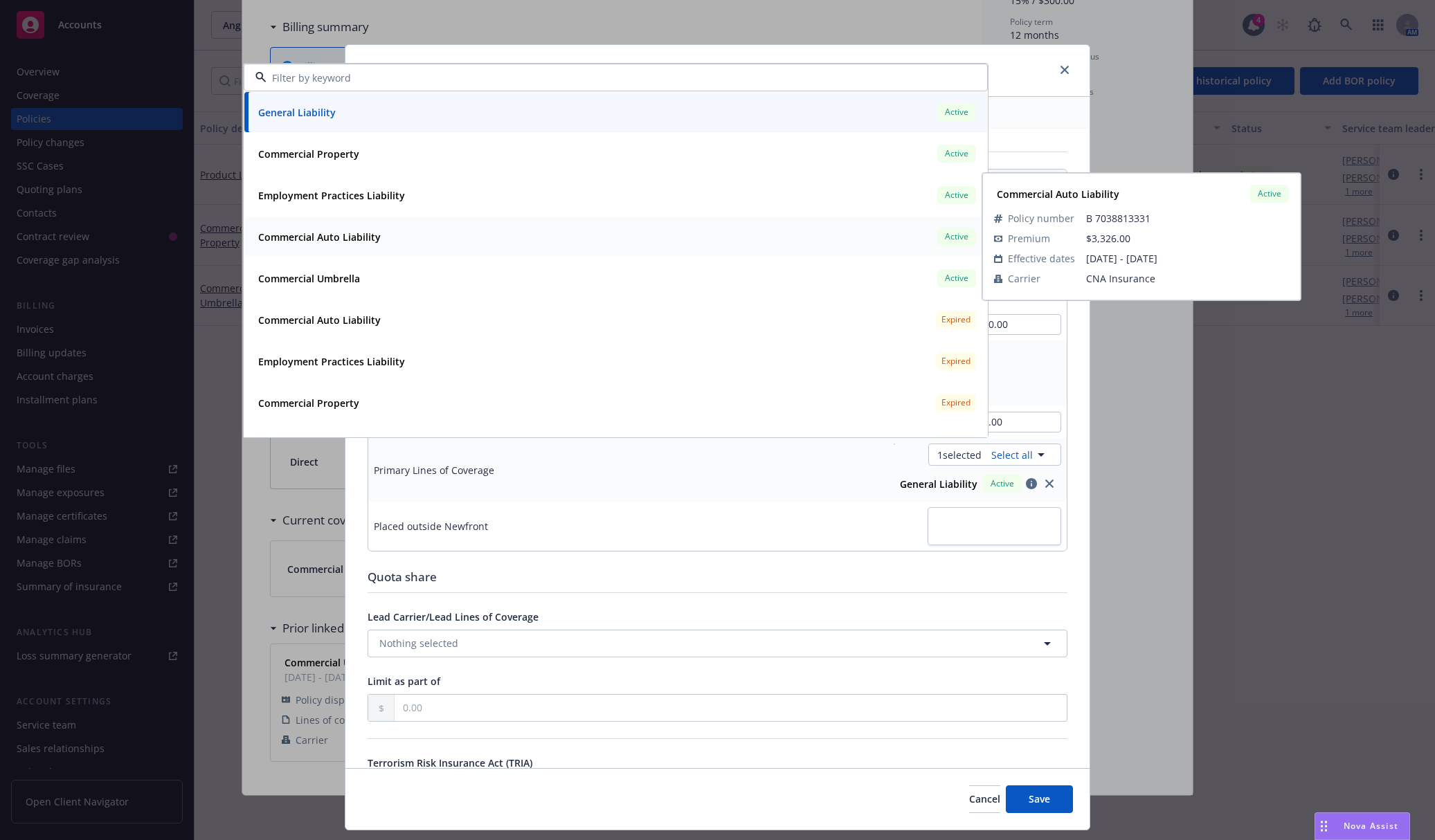
click at [771, 254] on div "Commercial Auto Liability Active Policy number B 7038813331 Premium $3,326.00 E…" at bounding box center [615, 236] width 743 height 40
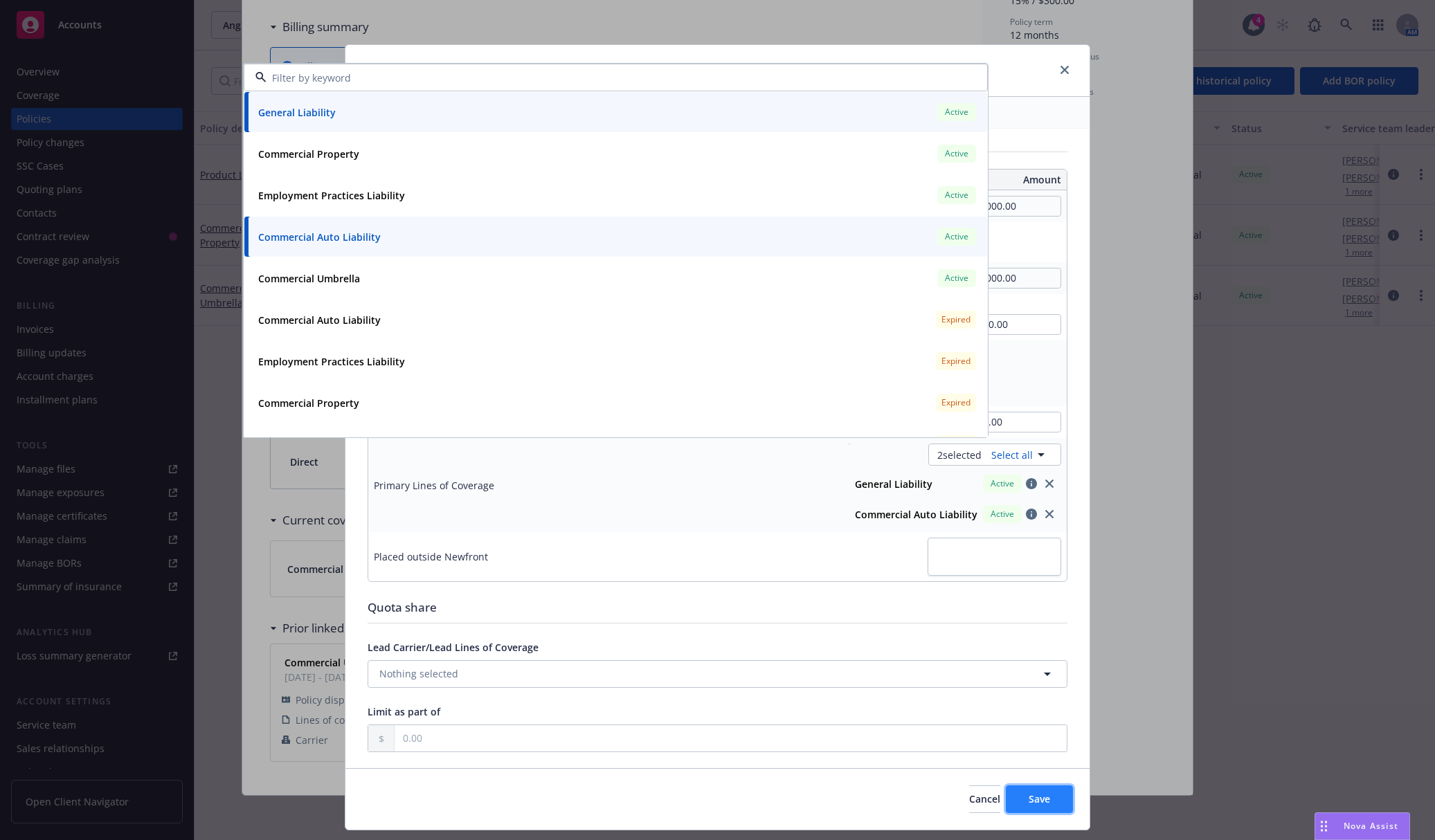
click at [1029, 812] on button "Save" at bounding box center [1039, 799] width 67 height 28
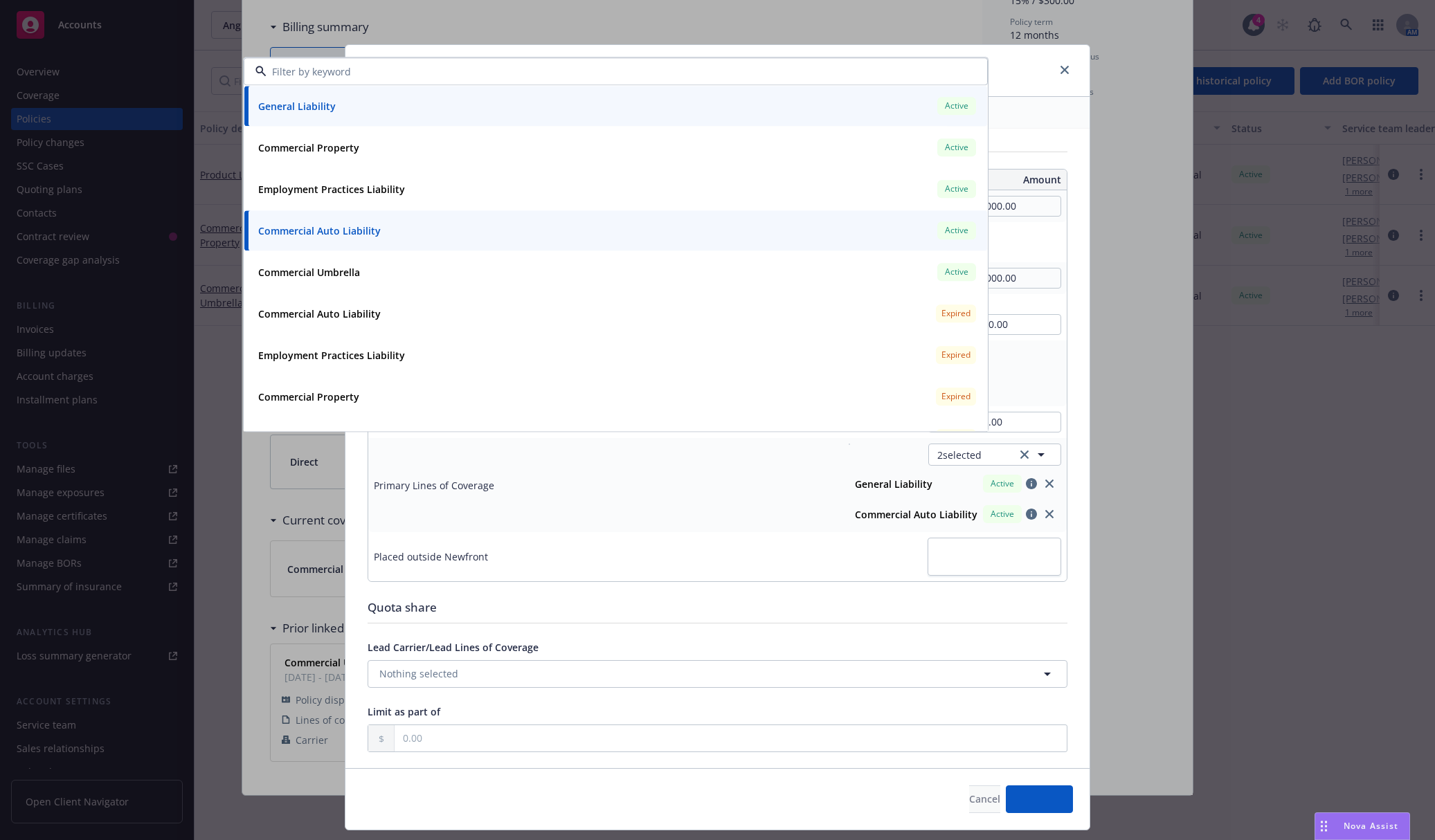
type textarea "x"
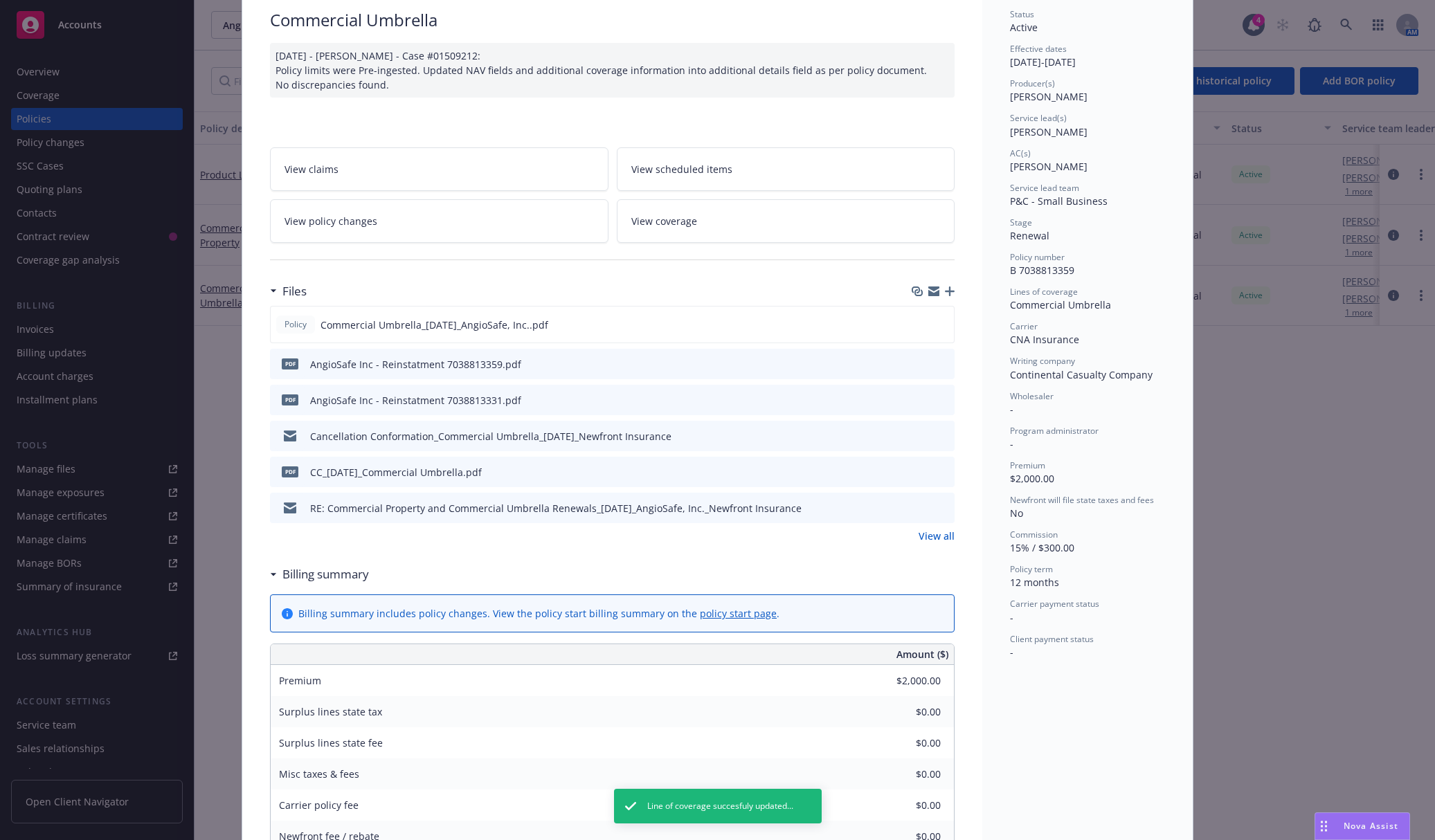
scroll to position [30, 0]
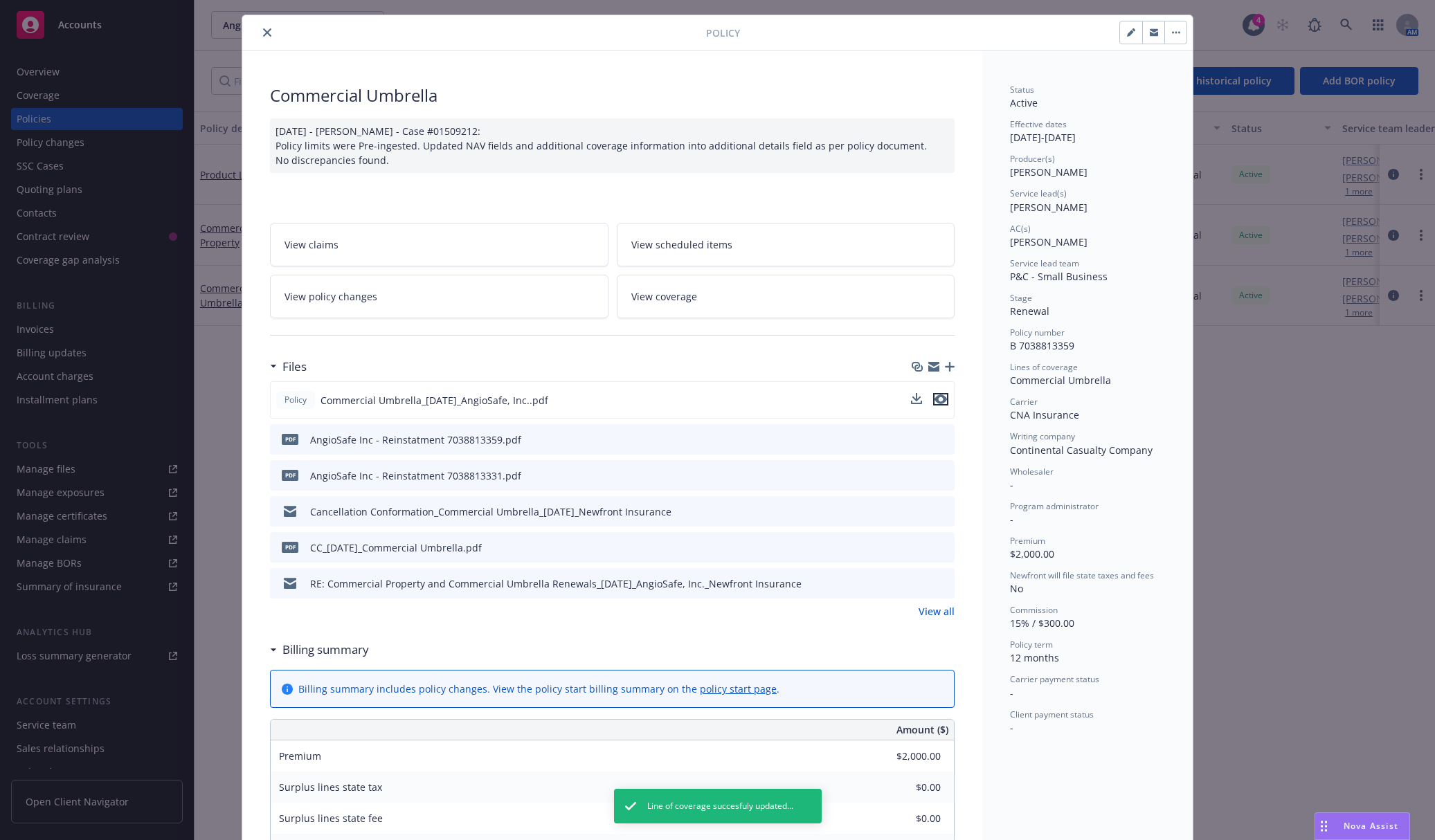
click at [934, 402] on icon "preview file" at bounding box center [940, 400] width 12 height 10
click at [273, 27] on div at bounding box center [477, 31] width 459 height 16
click at [117, 64] on div "Policy Commercial Umbrella 03/18/2025 - Srilakshmi Netela - Case #01509212: Pol…" at bounding box center [717, 420] width 1435 height 840
drag, startPoint x: 264, startPoint y: 29, endPoint x: 132, endPoint y: 66, distance: 137.1
click at [263, 29] on icon "close" at bounding box center [267, 32] width 9 height 9
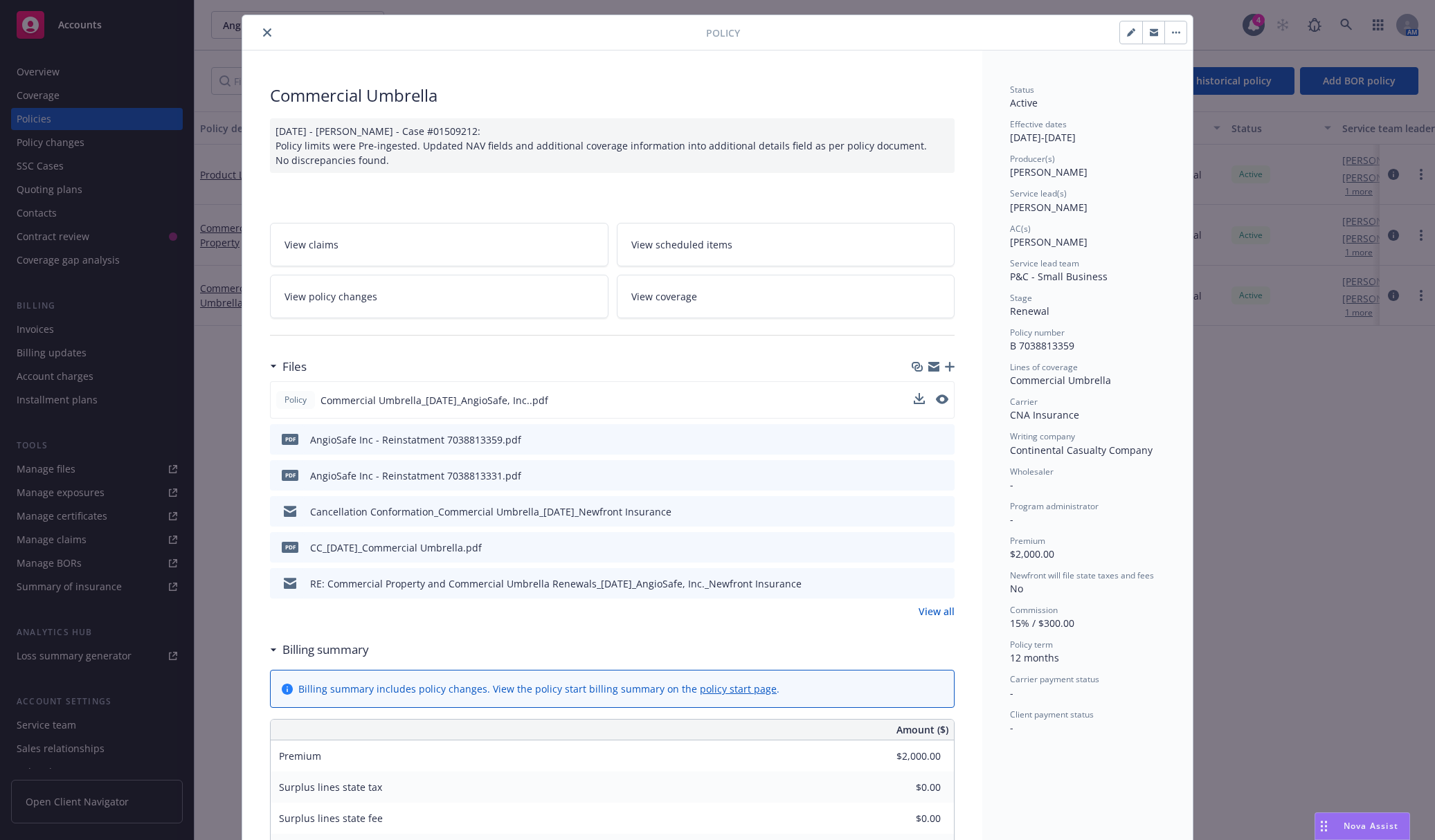
click at [97, 79] on div "Overview" at bounding box center [96, 72] width 160 height 22
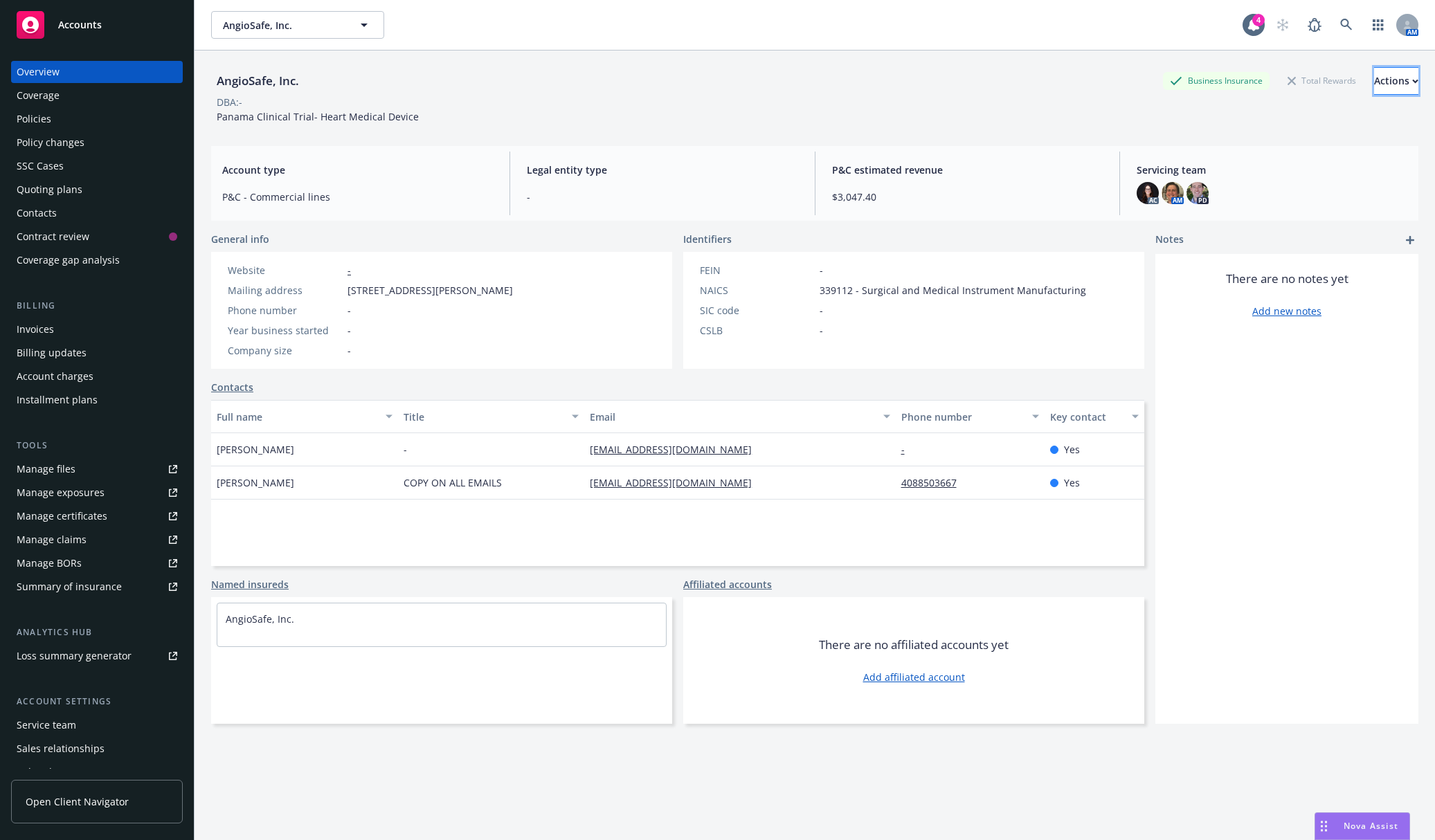
click at [1374, 90] on div "Actions" at bounding box center [1396, 81] width 44 height 27
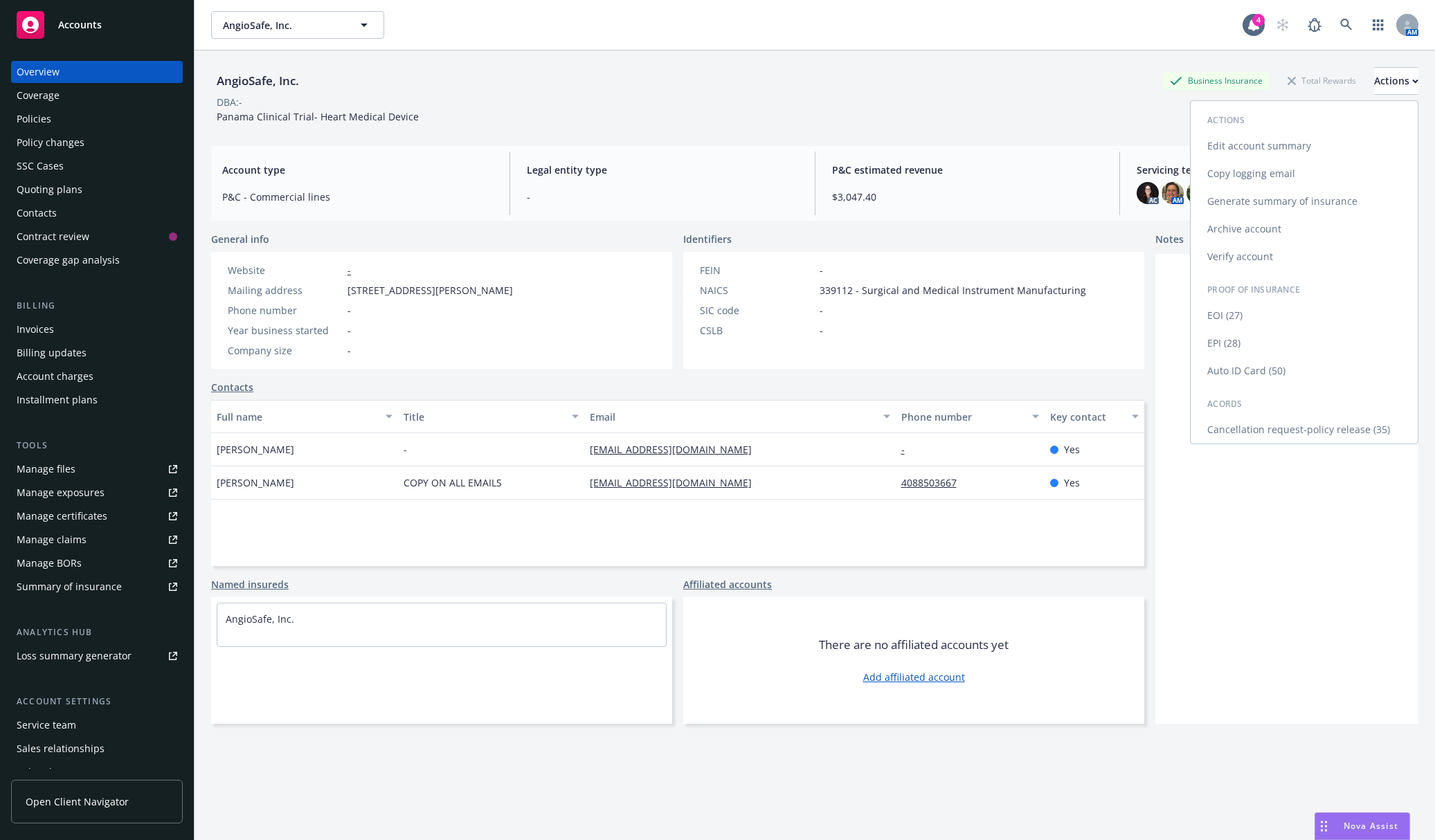
click at [1309, 199] on link "Generate summary of insurance" at bounding box center [1303, 201] width 227 height 28
